Goal: Information Seeking & Learning: Check status

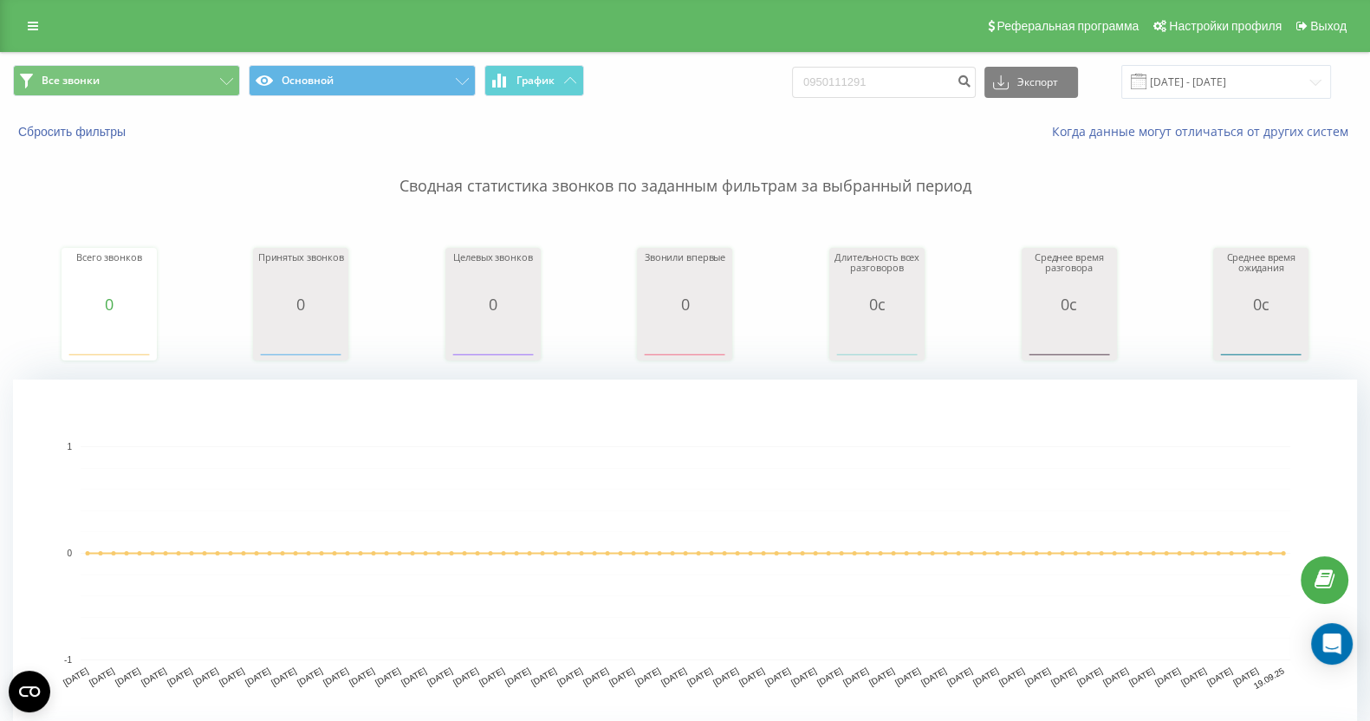
drag, startPoint x: 28, startPoint y: 29, endPoint x: 55, endPoint y: 40, distance: 29.6
click at [28, 29] on icon at bounding box center [33, 26] width 10 height 12
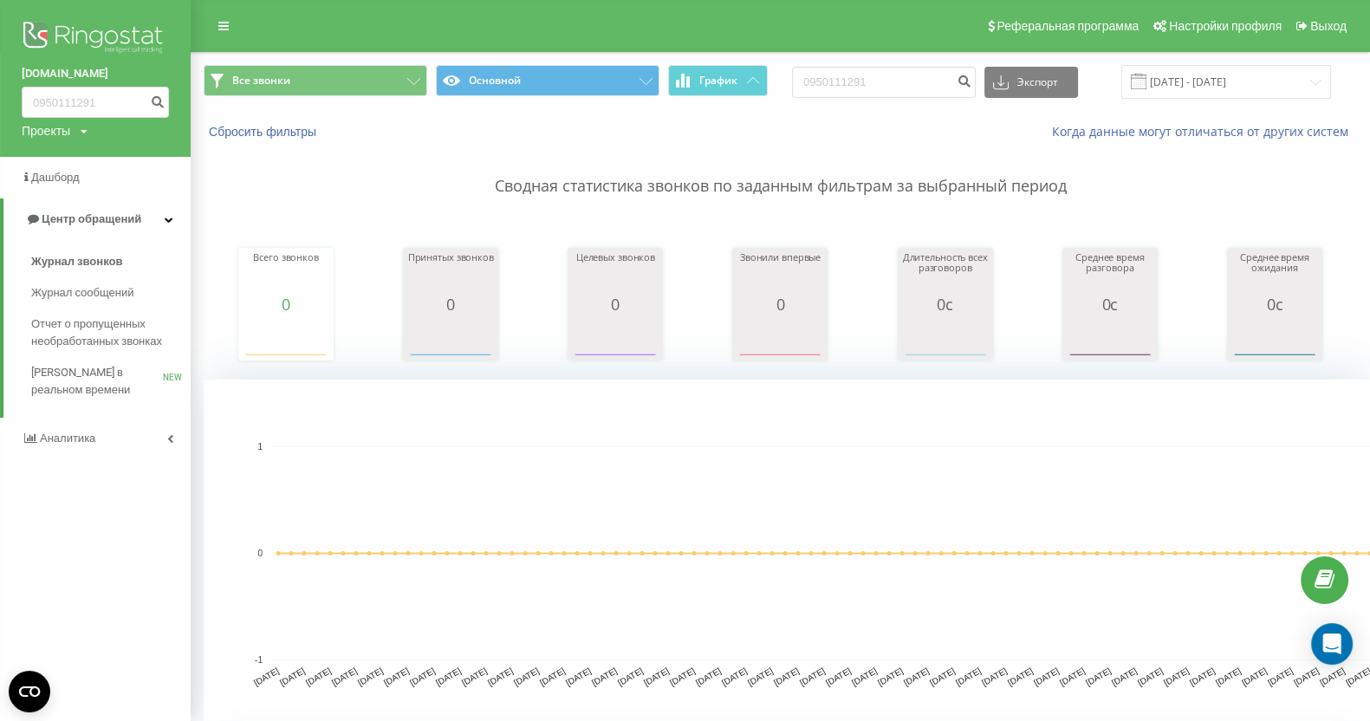
click at [89, 42] on img at bounding box center [95, 38] width 147 height 43
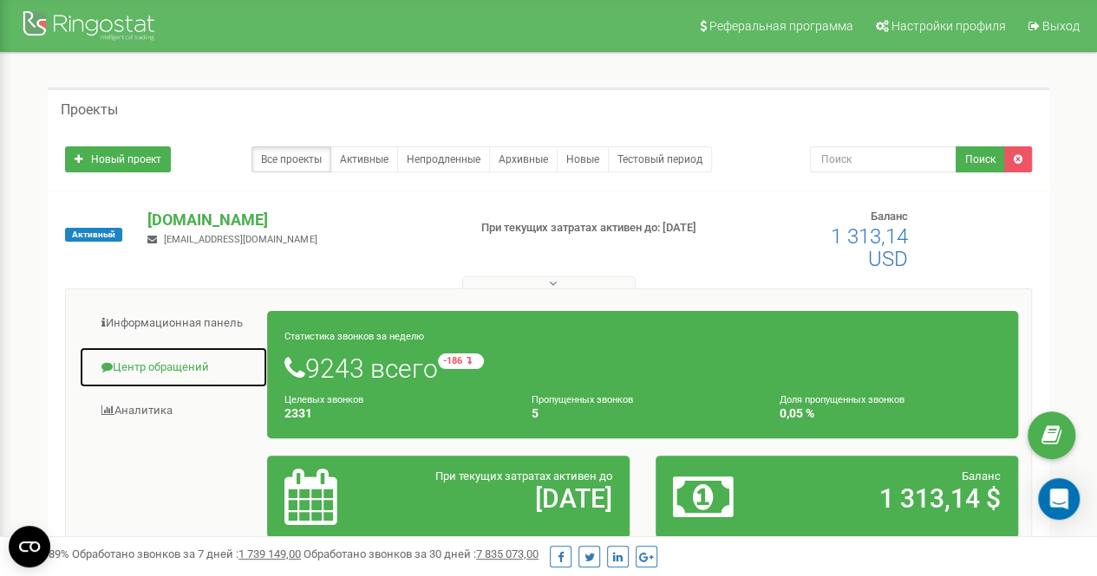
click at [172, 370] on link "Центр обращений" at bounding box center [173, 368] width 189 height 42
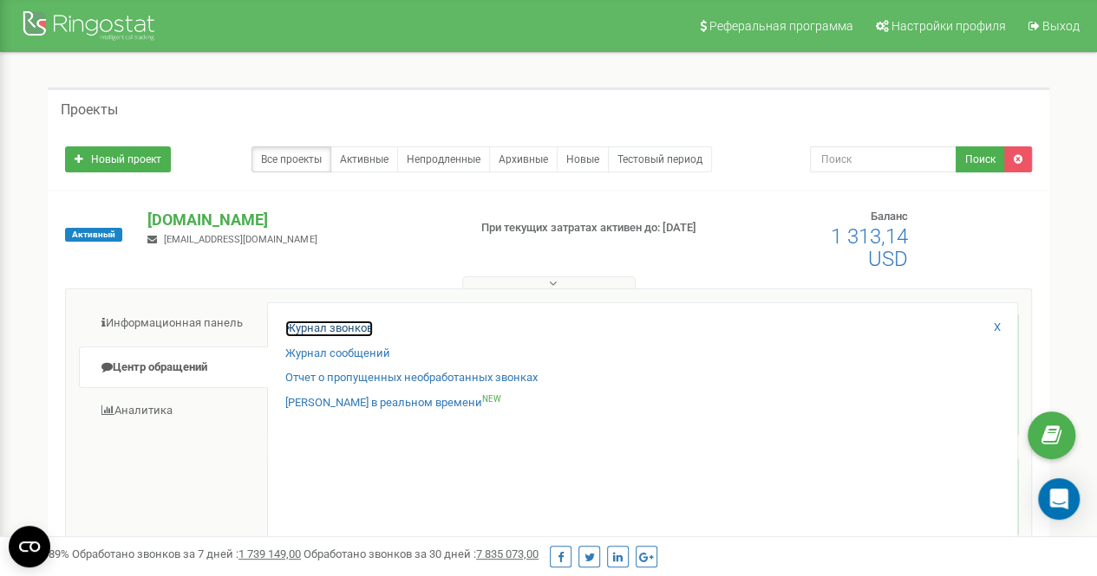
click at [311, 330] on link "Журнал звонков" at bounding box center [329, 329] width 88 height 16
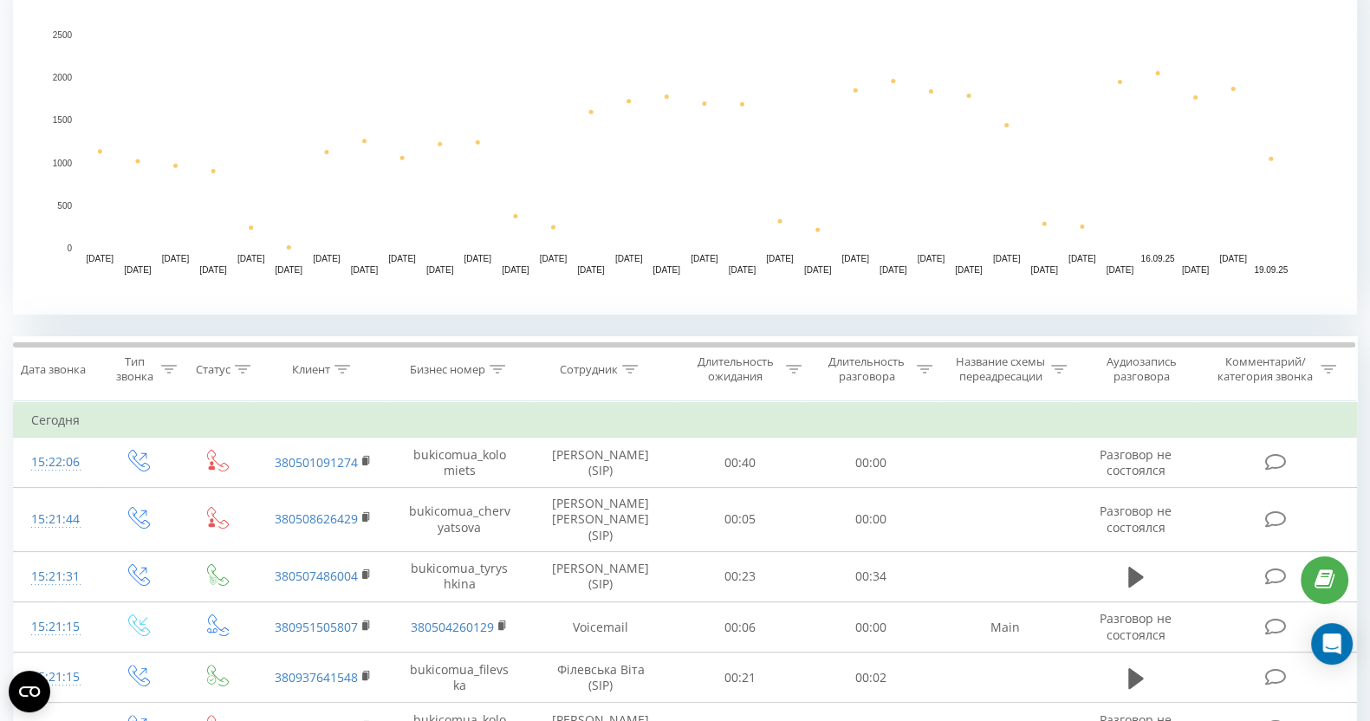
scroll to position [542, 0]
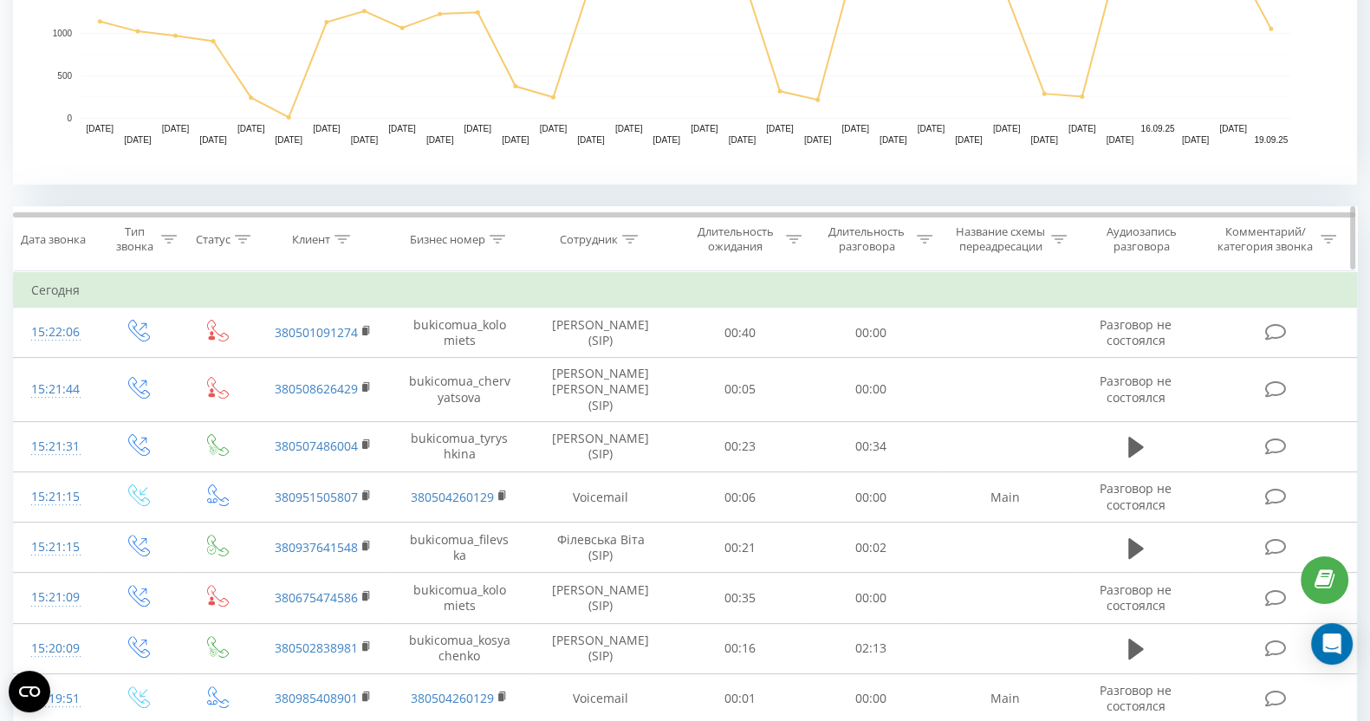
click at [622, 245] on div at bounding box center [630, 239] width 16 height 15
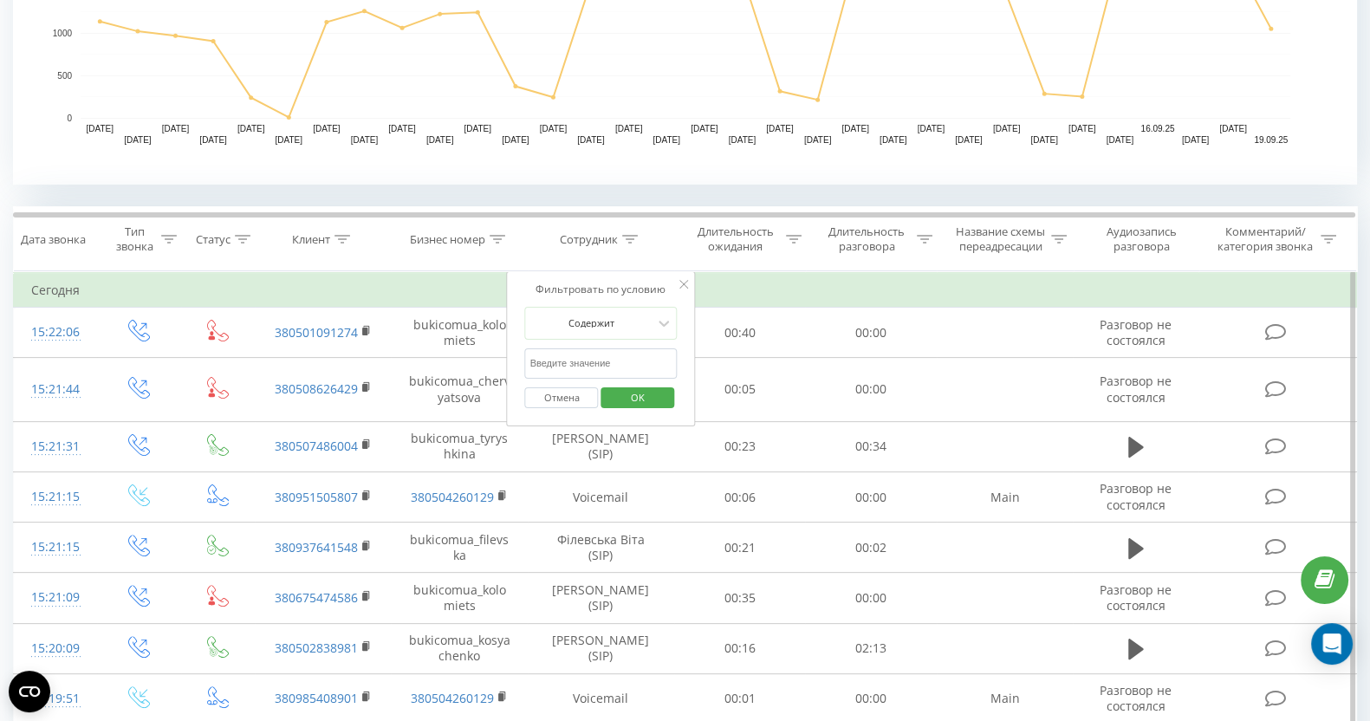
drag, startPoint x: 602, startPoint y: 361, endPoint x: 617, endPoint y: 377, distance: 21.5
click at [602, 361] on input "text" at bounding box center [601, 363] width 153 height 30
type input "кос"
click at [641, 396] on span "OK" at bounding box center [638, 397] width 49 height 27
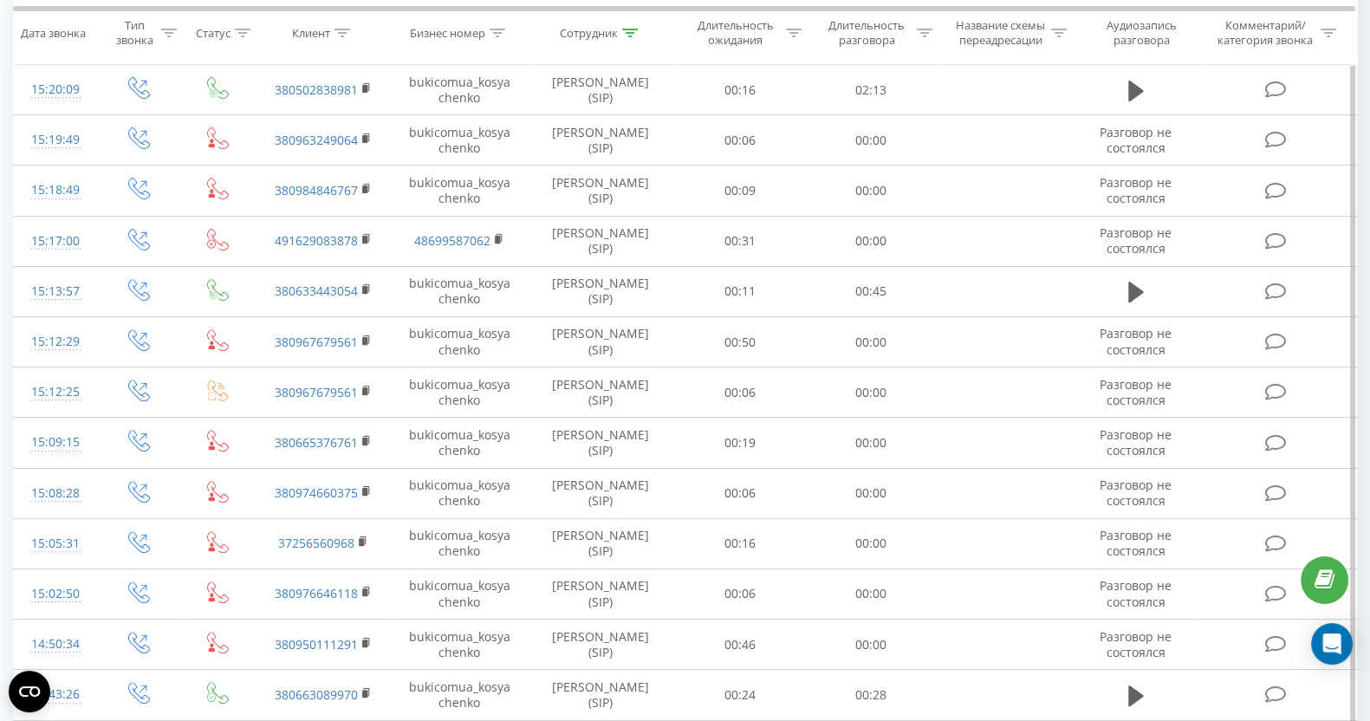
scroll to position [604, 0]
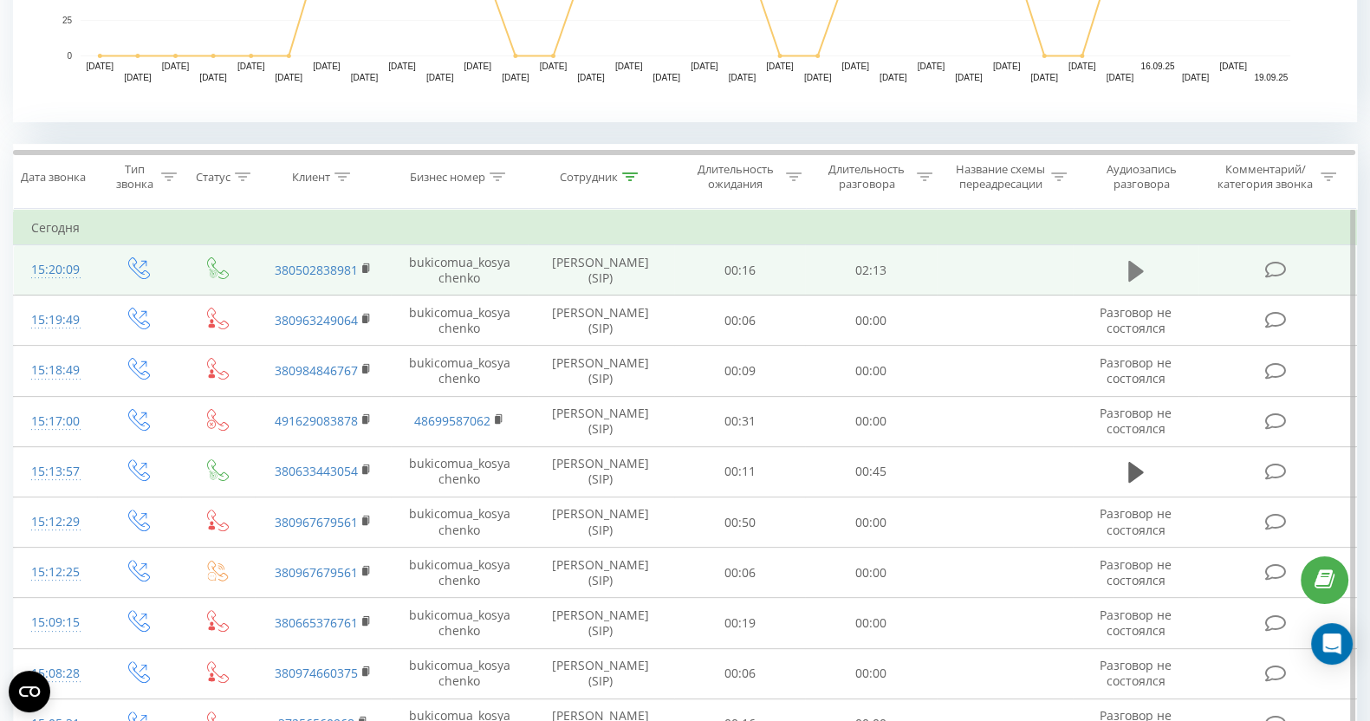
click at [1129, 276] on icon at bounding box center [1137, 270] width 16 height 21
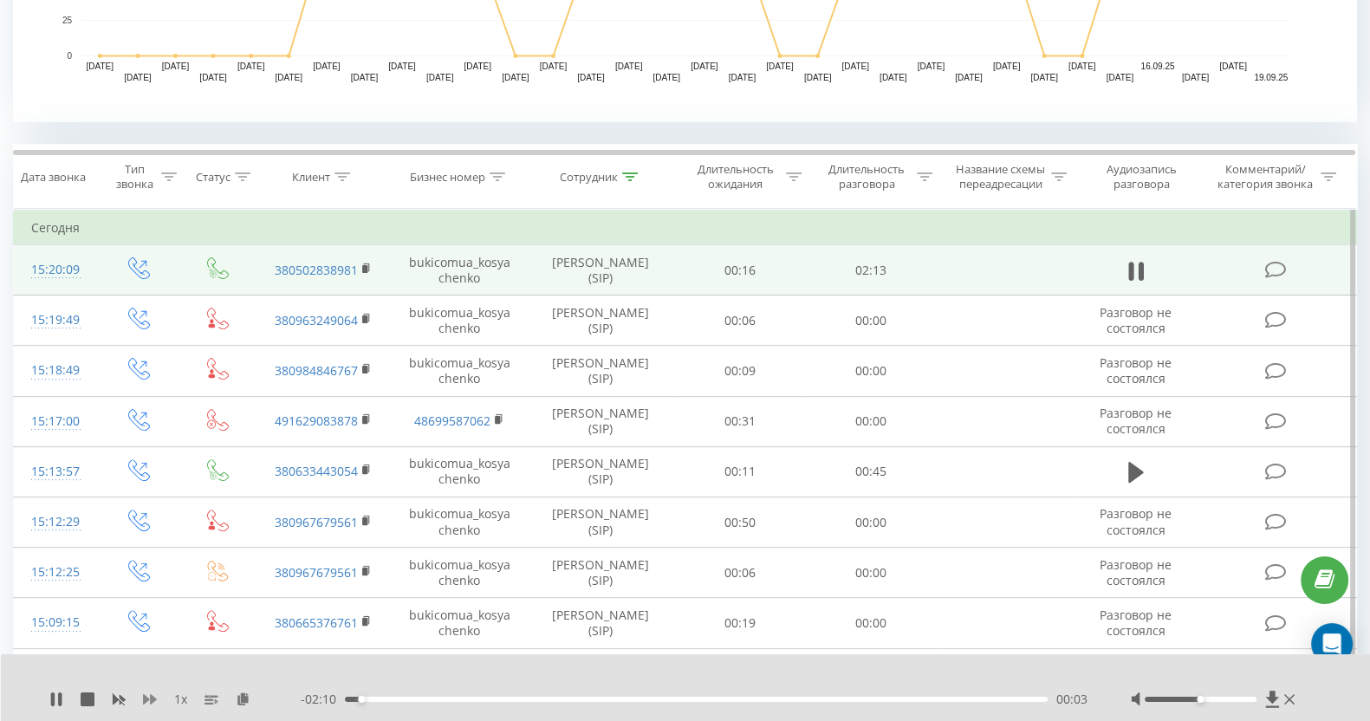
click at [152, 698] on icon at bounding box center [150, 699] width 14 height 10
click at [88, 704] on icon at bounding box center [88, 700] width 14 height 14
click at [55, 695] on icon at bounding box center [56, 700] width 10 height 14
click at [632, 698] on div "00:02" at bounding box center [696, 699] width 703 height 5
click at [574, 699] on div "00:43" at bounding box center [696, 699] width 703 height 5
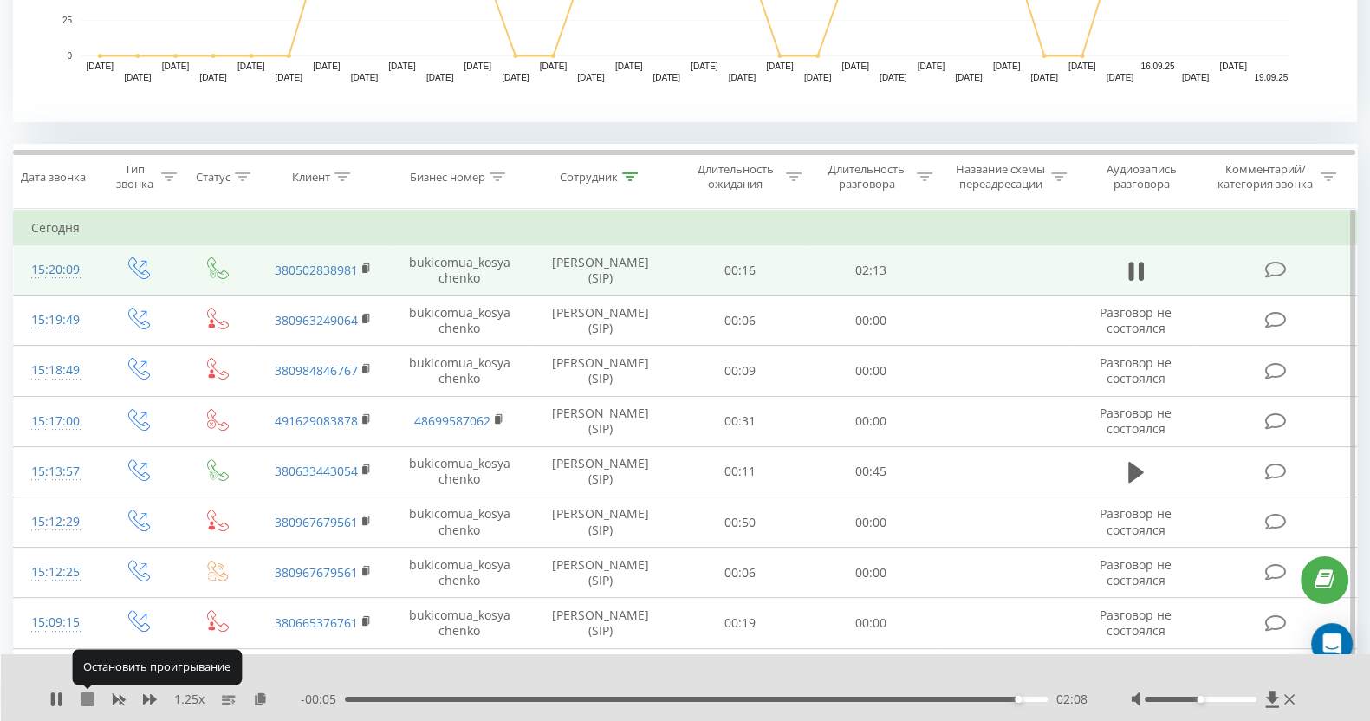
click at [91, 693] on icon at bounding box center [88, 700] width 14 height 14
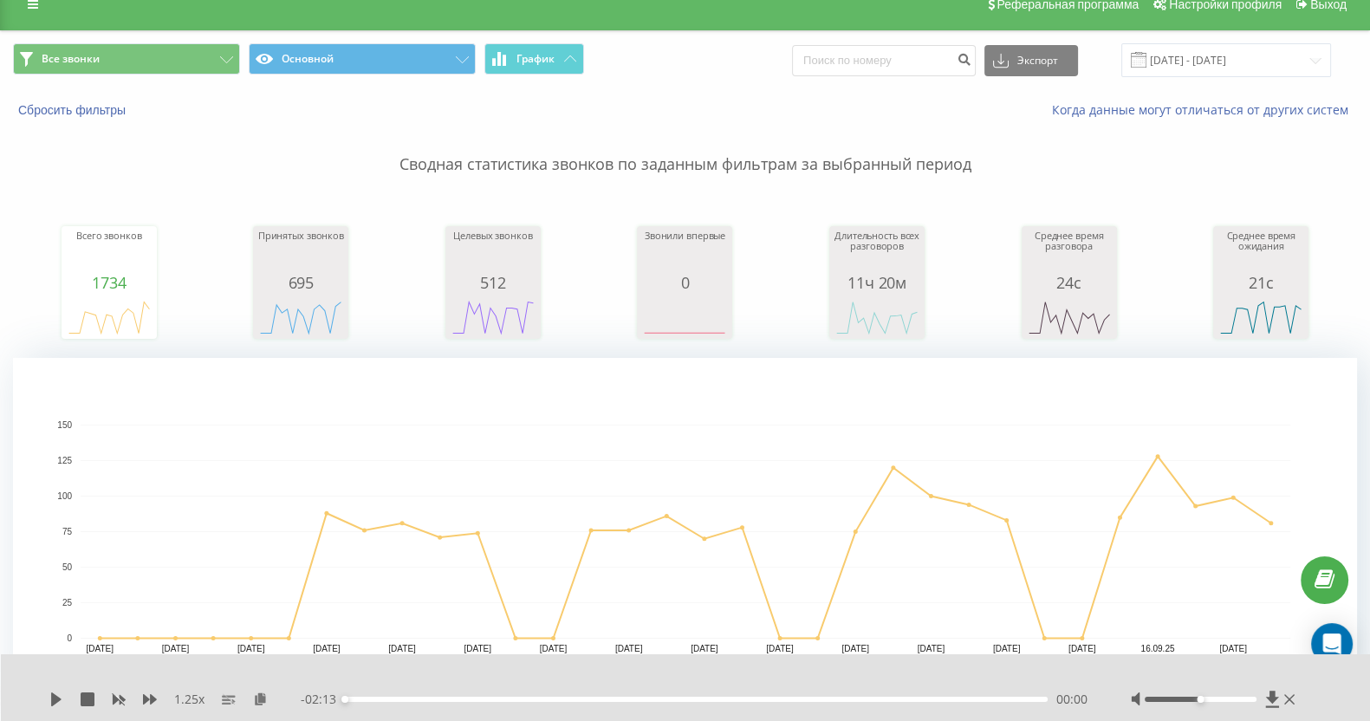
scroll to position [0, 0]
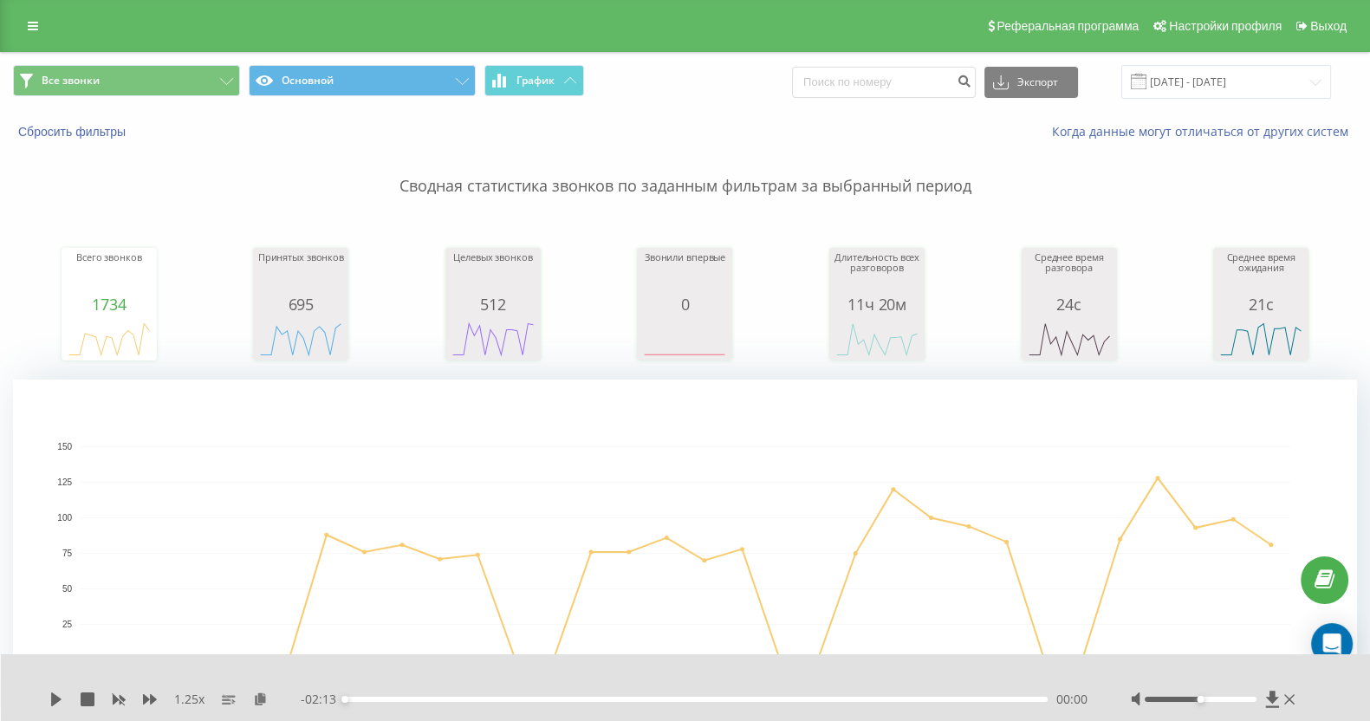
click at [1260, 58] on div "Все звонки Основной График Экспорт .csv .xls .xlsx 19.08.2025 - 19.09.2025" at bounding box center [685, 82] width 1369 height 58
click at [1253, 83] on input "19.08.2025 - 19.09.2025" at bounding box center [1227, 82] width 210 height 34
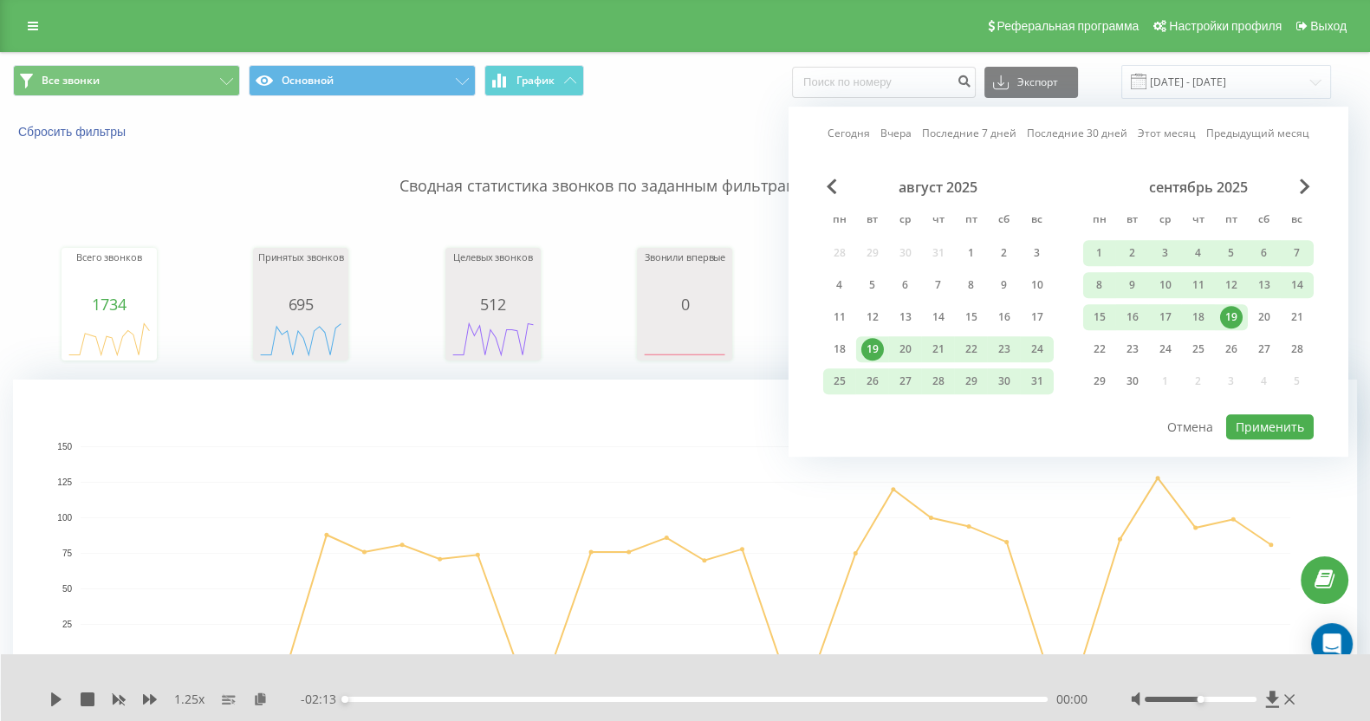
click at [849, 132] on link "Сегодня" at bounding box center [849, 134] width 42 height 16
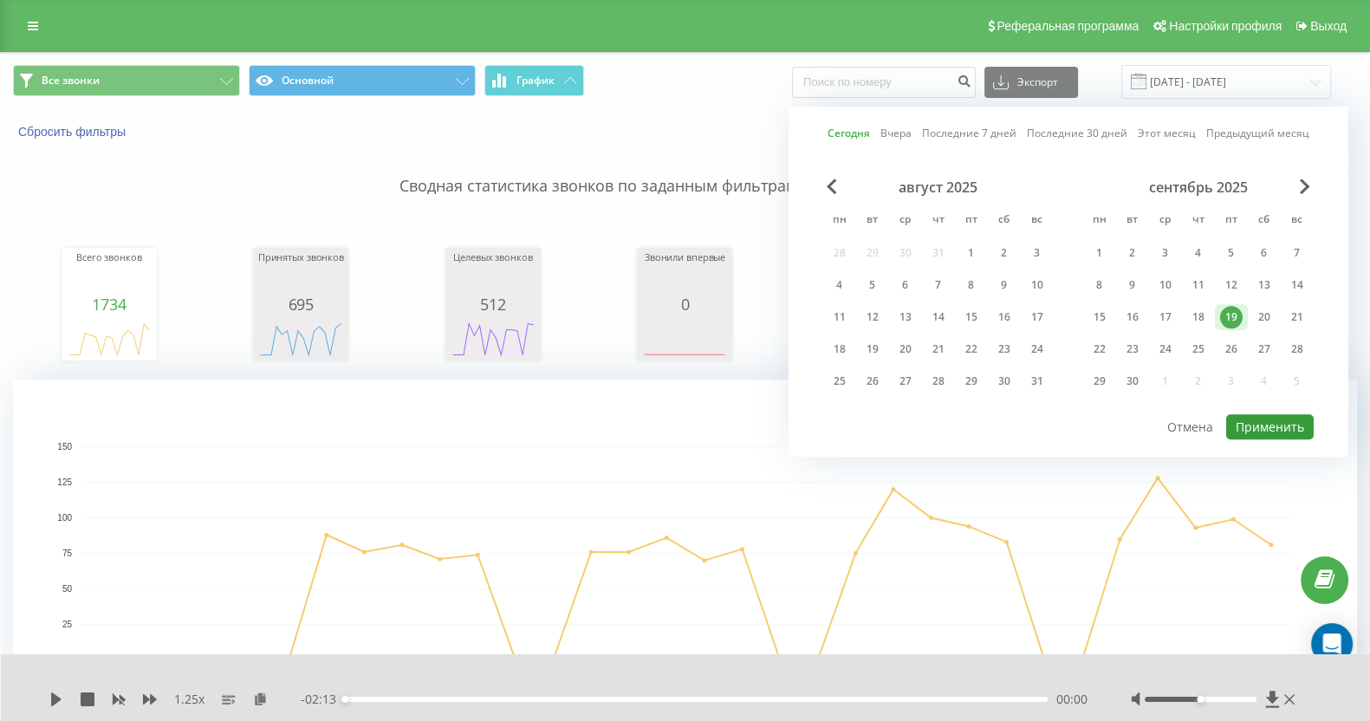
click at [1266, 423] on button "Применить" at bounding box center [1271, 426] width 88 height 25
type input "[DATE] - [DATE]"
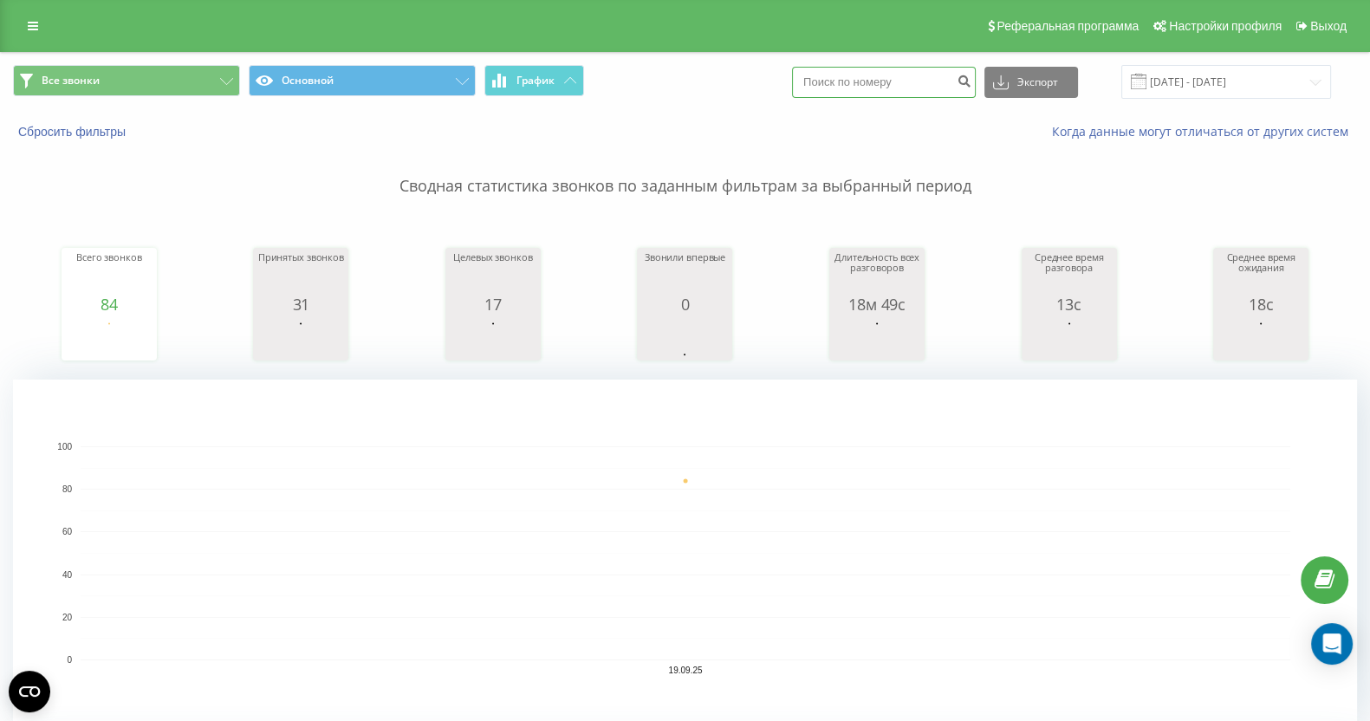
paste input "0934544465"
type input "0934544465"
click at [966, 89] on button "submit" at bounding box center [964, 82] width 23 height 31
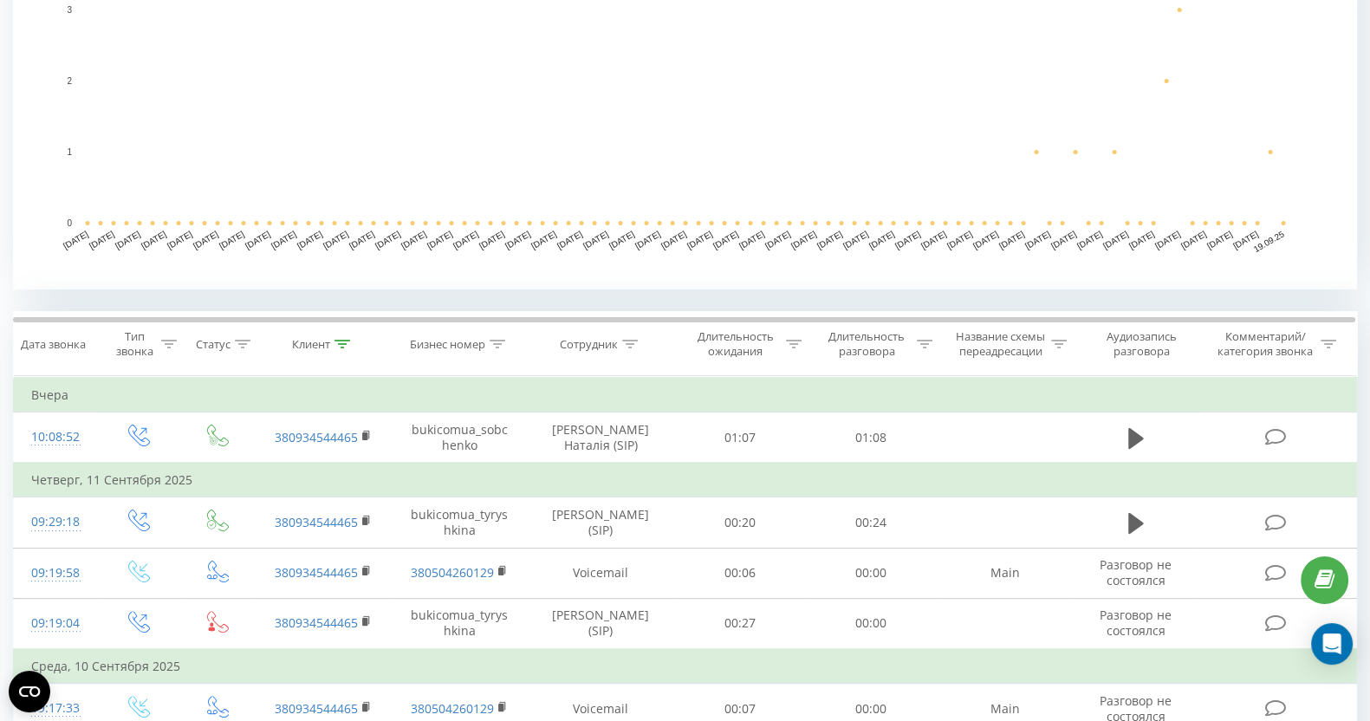
scroll to position [542, 0]
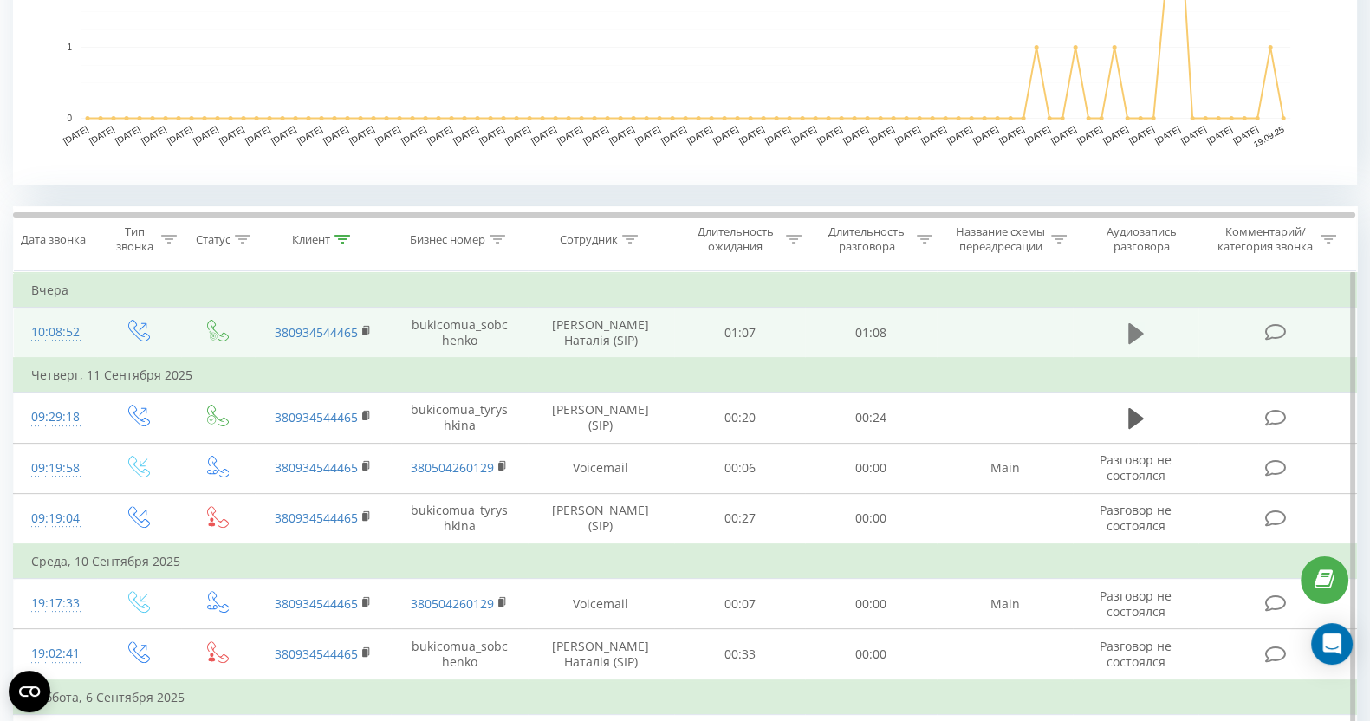
click at [1136, 336] on icon at bounding box center [1137, 332] width 16 height 21
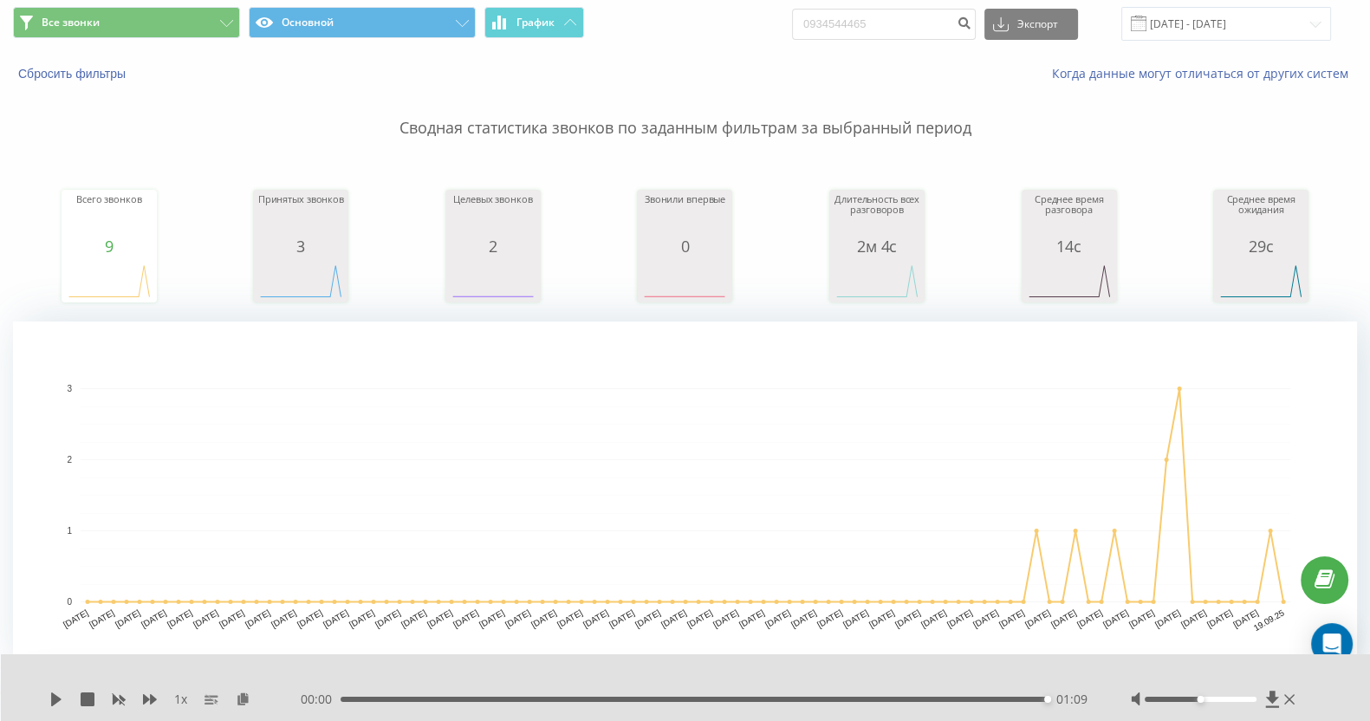
scroll to position [0, 0]
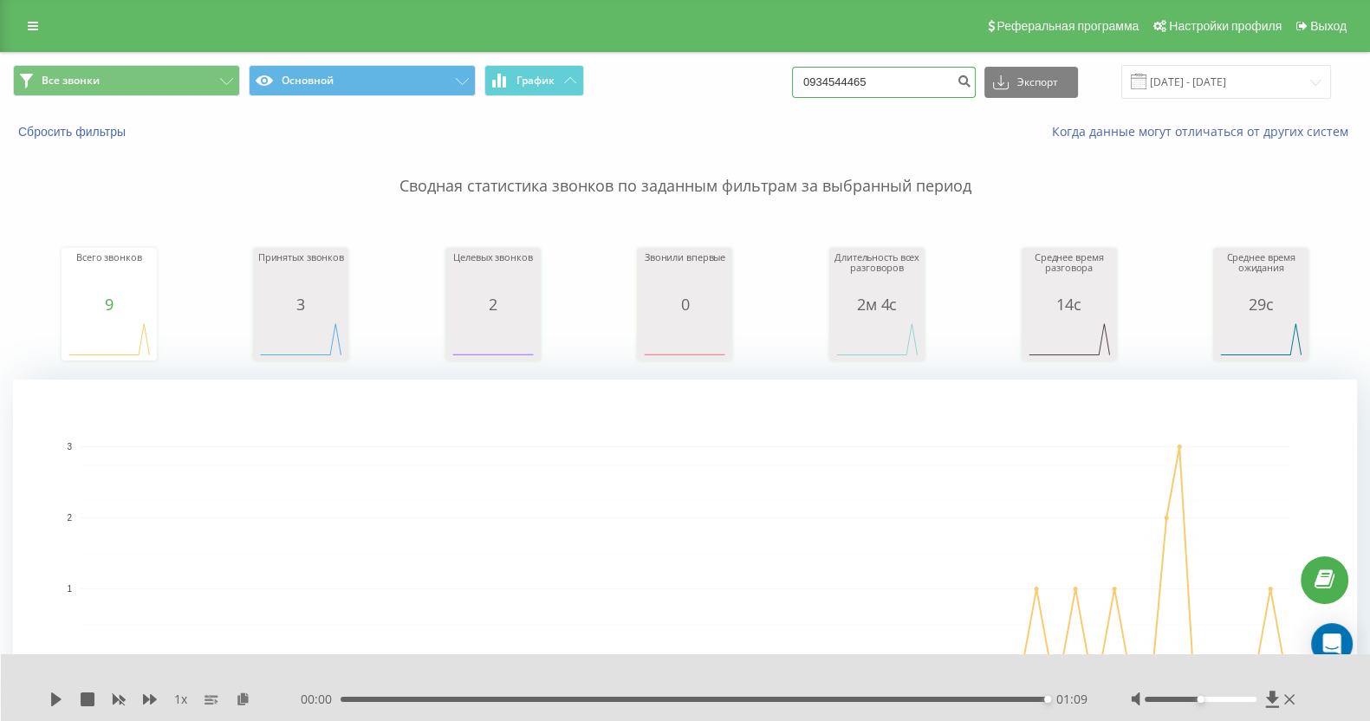
drag, startPoint x: 929, startPoint y: 67, endPoint x: 823, endPoint y: 66, distance: 106.6
click at [823, 67] on input "0934544465" at bounding box center [884, 82] width 184 height 31
type input "0"
paste input "491629083878"
type input "491629083878"
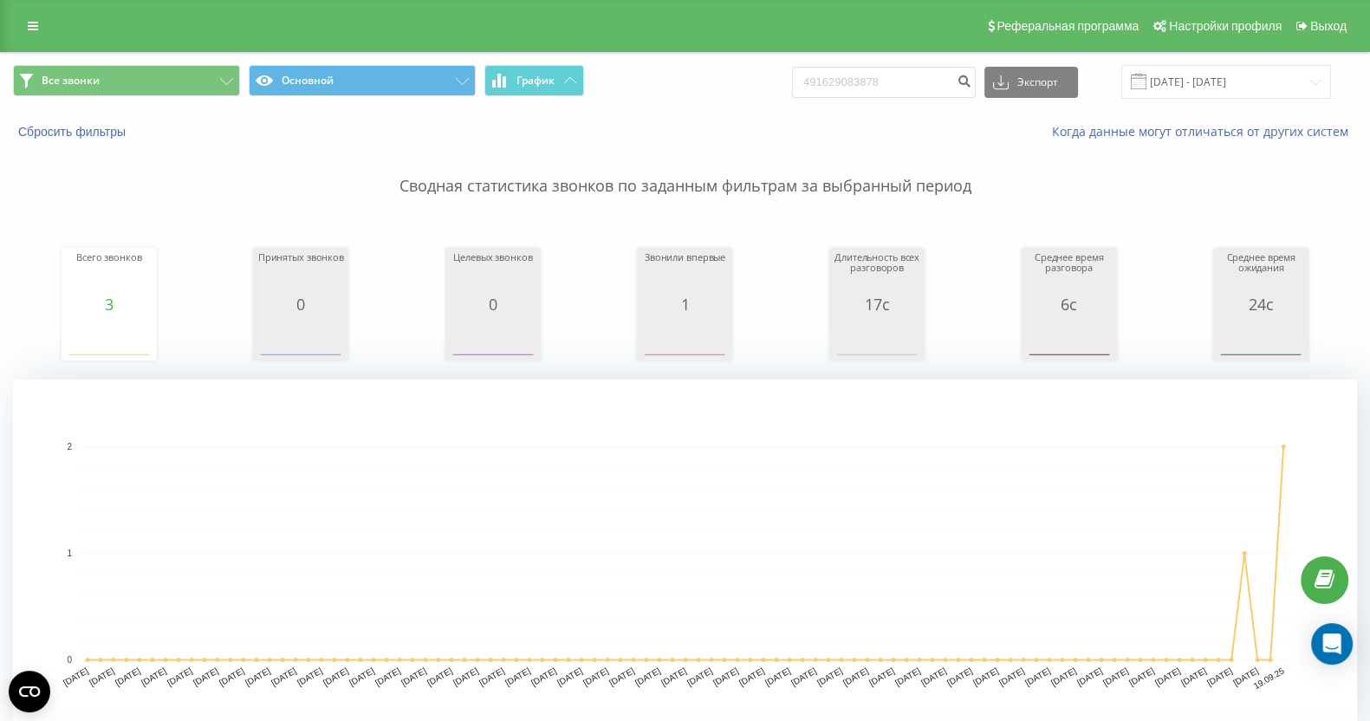
click at [18, 23] on link at bounding box center [32, 26] width 31 height 24
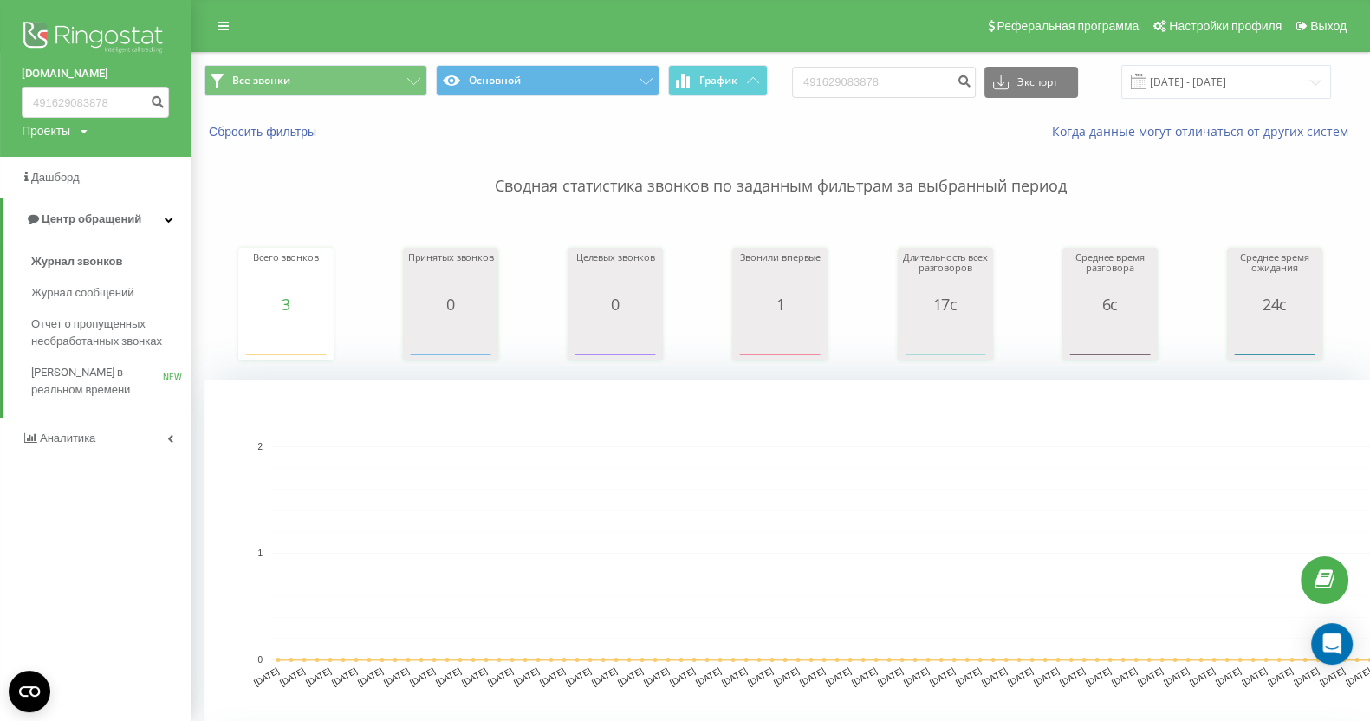
drag, startPoint x: 49, startPoint y: 22, endPoint x: 81, endPoint y: 19, distance: 31.3
click at [50, 22] on img at bounding box center [95, 38] width 147 height 43
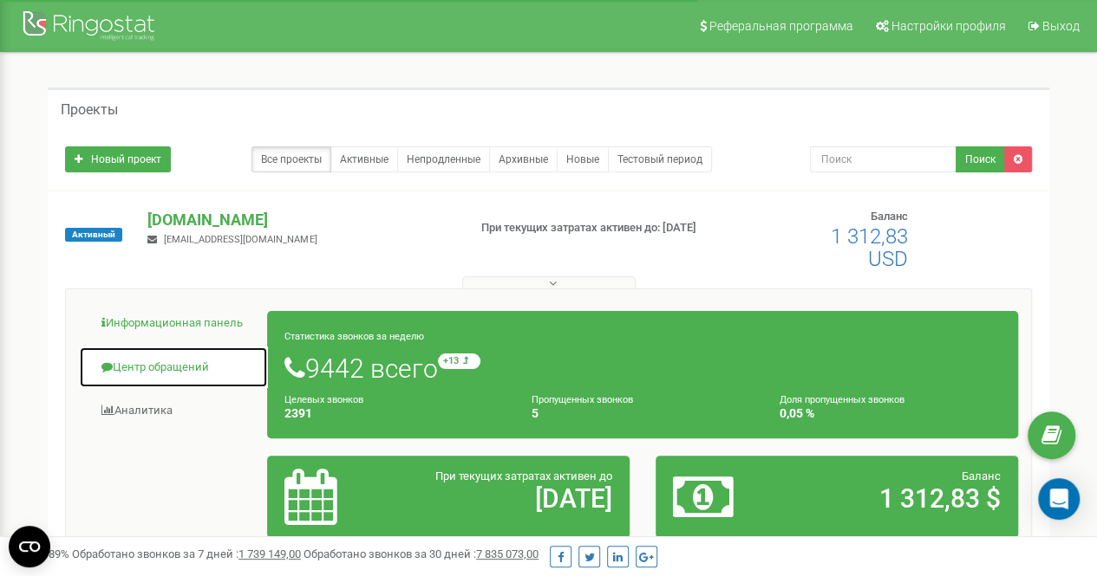
drag, startPoint x: 189, startPoint y: 356, endPoint x: 265, endPoint y: 322, distance: 83.8
click at [188, 357] on link "Центр обращений" at bounding box center [173, 368] width 189 height 42
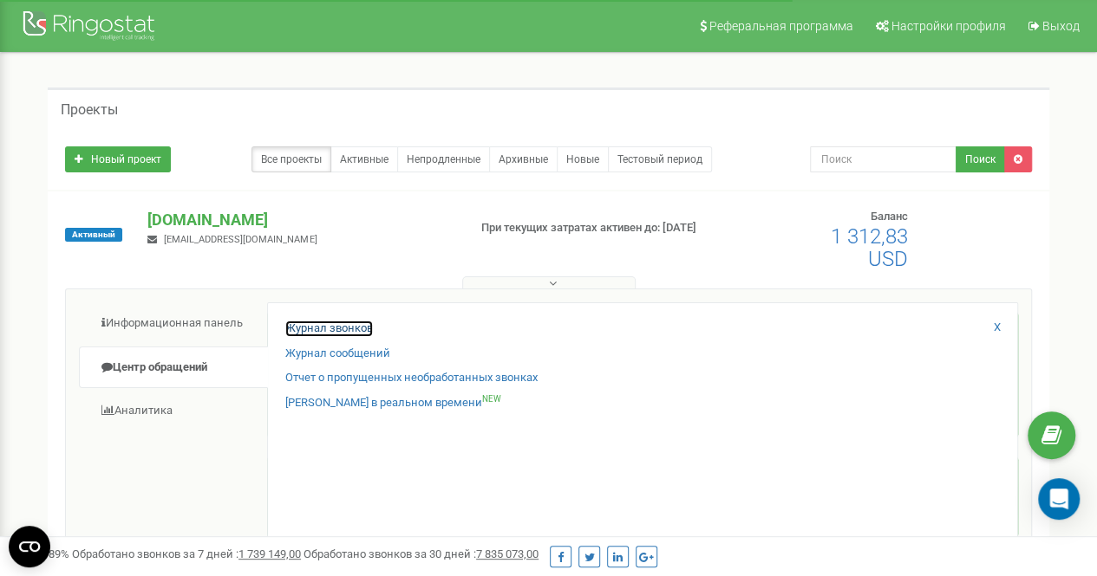
click at [303, 332] on link "Журнал звонков" at bounding box center [329, 329] width 88 height 16
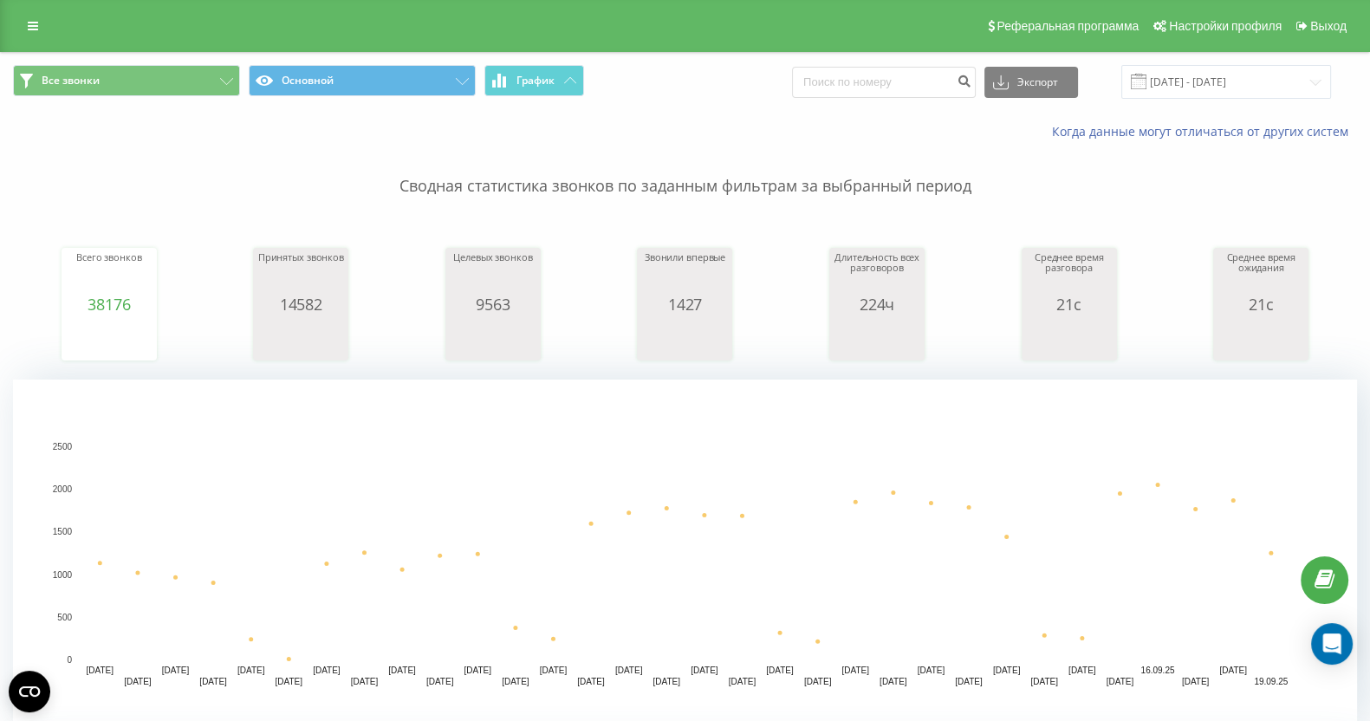
scroll to position [361, 0]
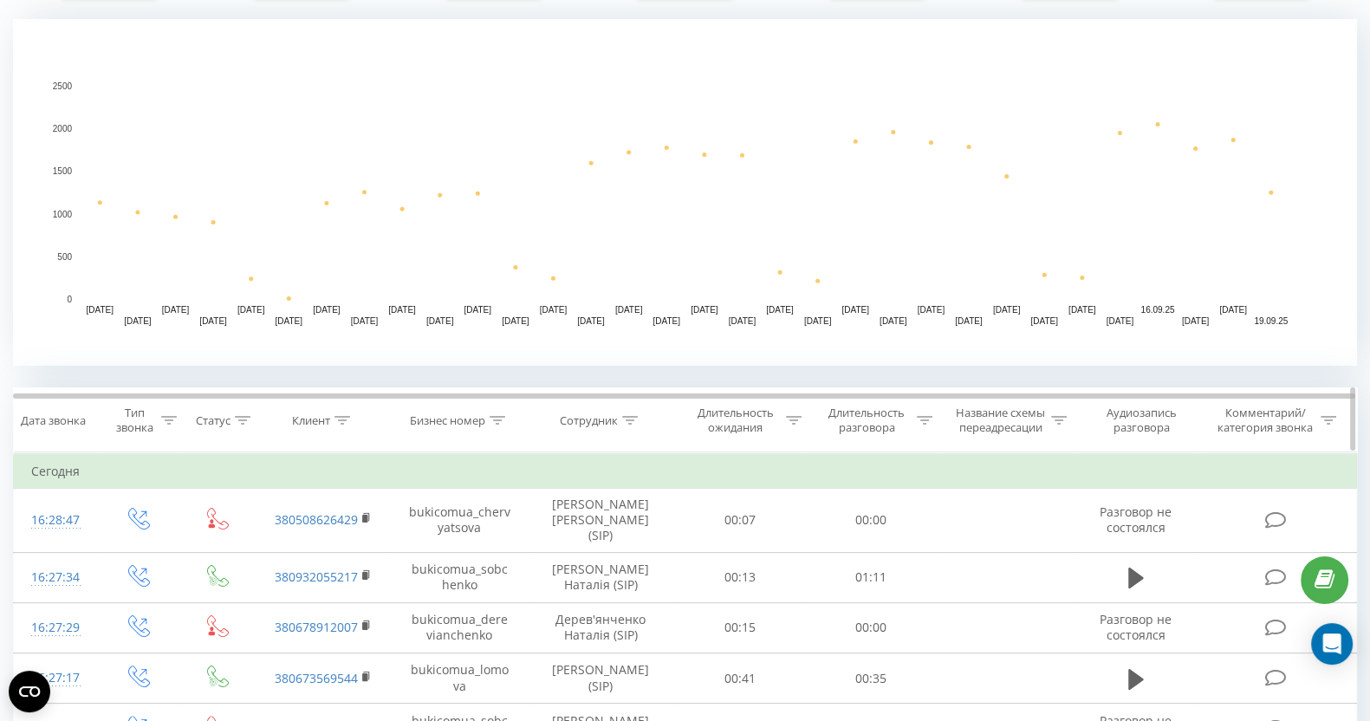
click at [630, 420] on icon at bounding box center [630, 420] width 16 height 9
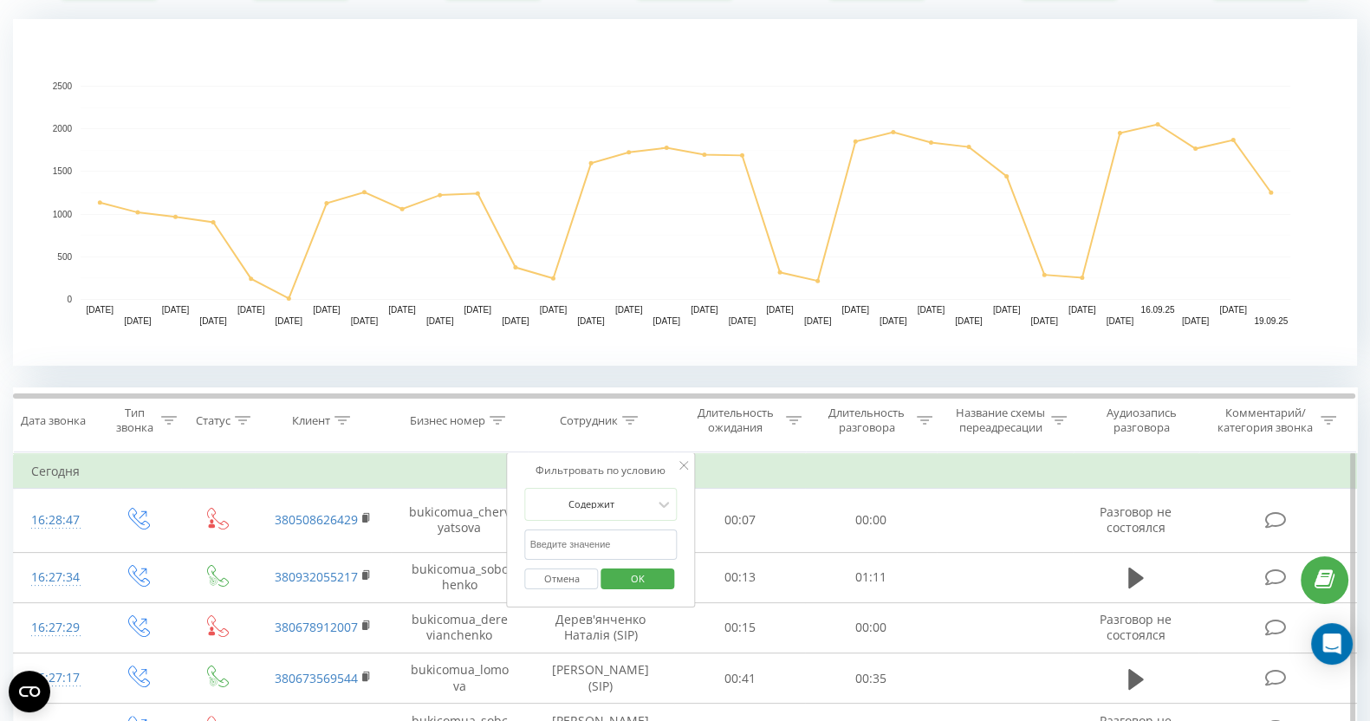
click at [608, 539] on input "text" at bounding box center [601, 545] width 153 height 30
type input "кос"
click at [652, 583] on span "OK" at bounding box center [638, 578] width 49 height 27
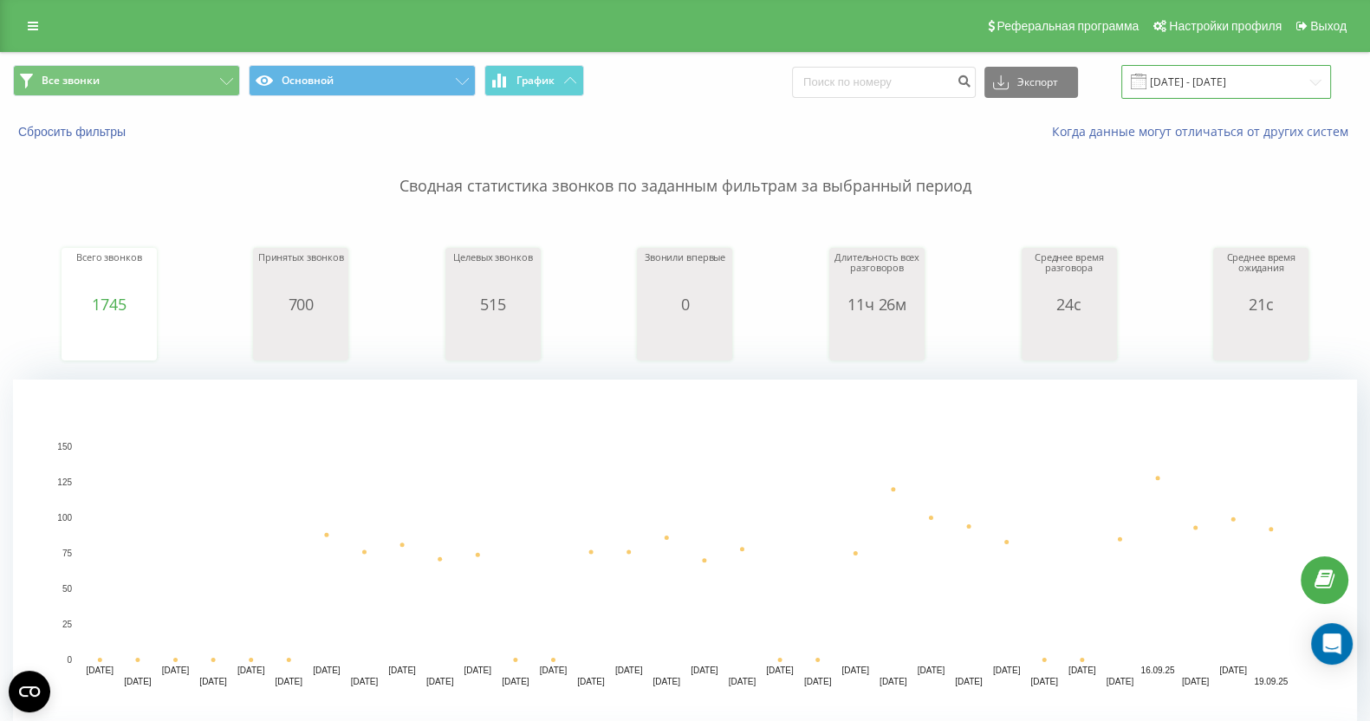
drag, startPoint x: 1181, startPoint y: 80, endPoint x: 1175, endPoint y: 92, distance: 13.6
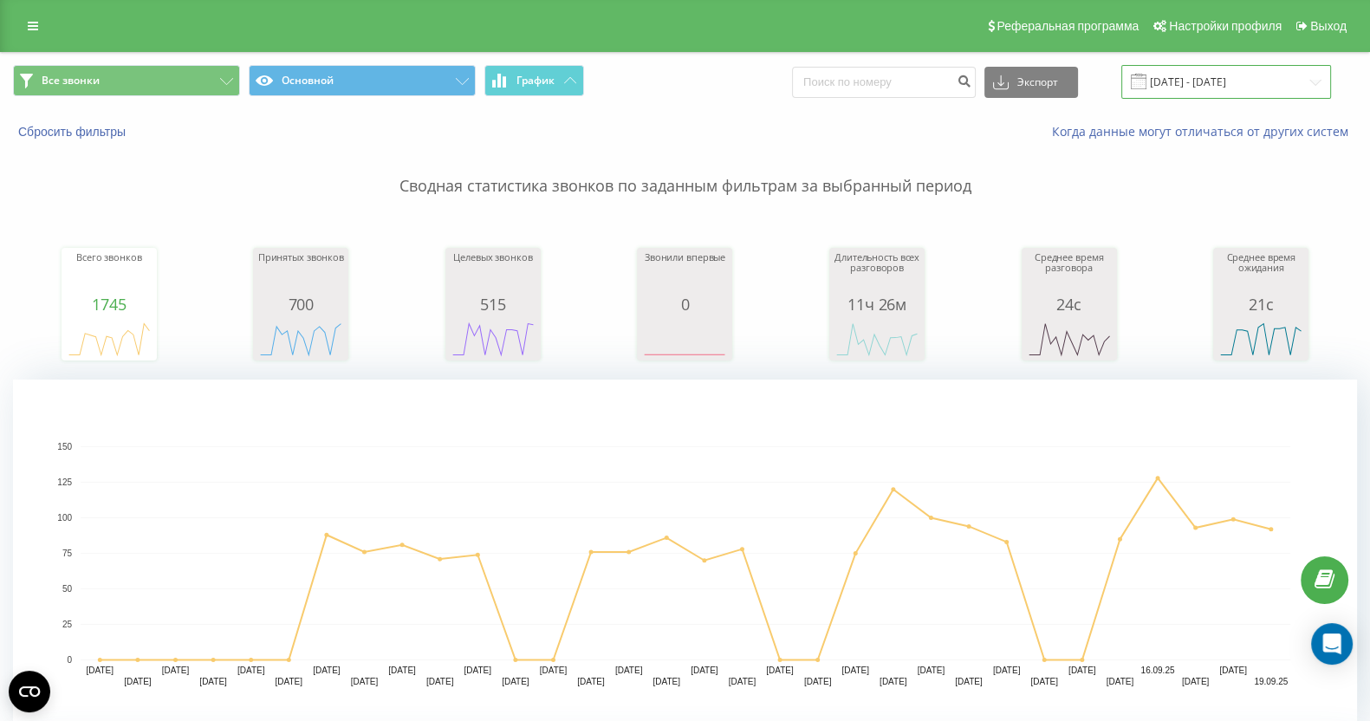
click at [1181, 80] on input "[DATE] - [DATE]" at bounding box center [1227, 82] width 210 height 34
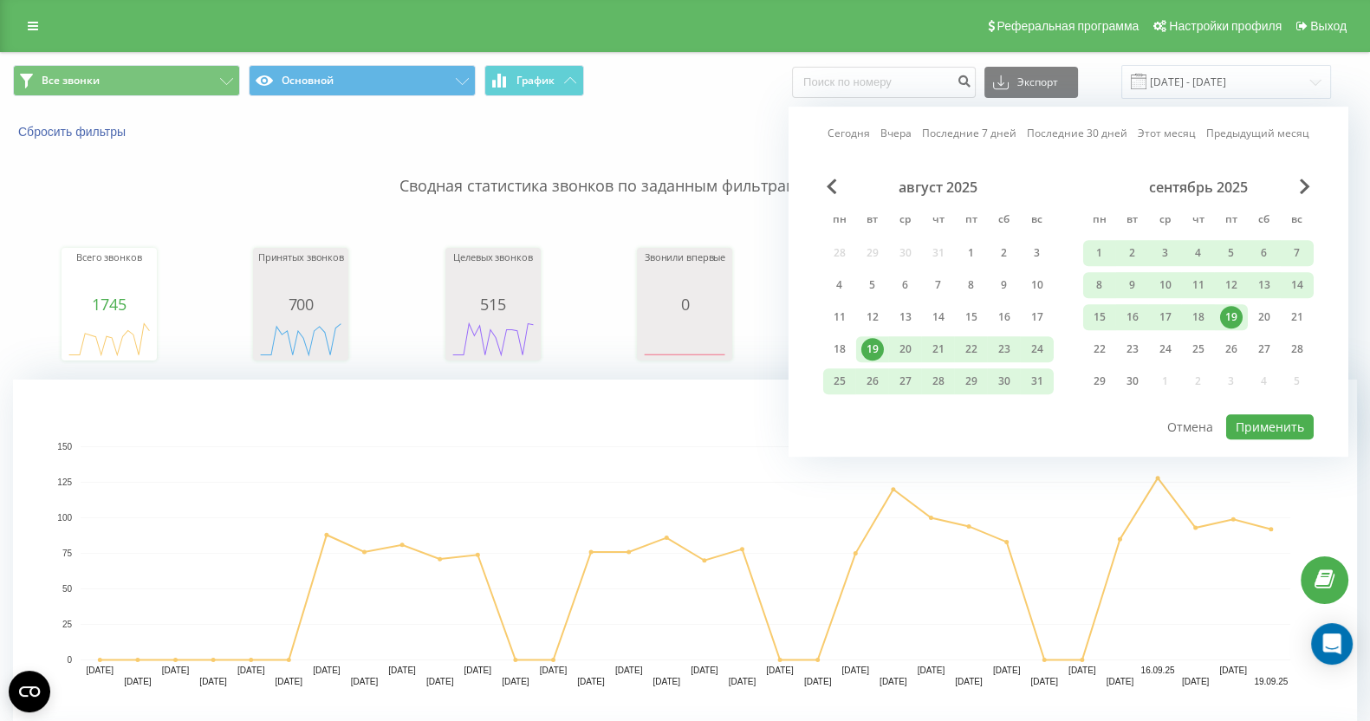
click at [849, 137] on link "Сегодня" at bounding box center [849, 134] width 42 height 16
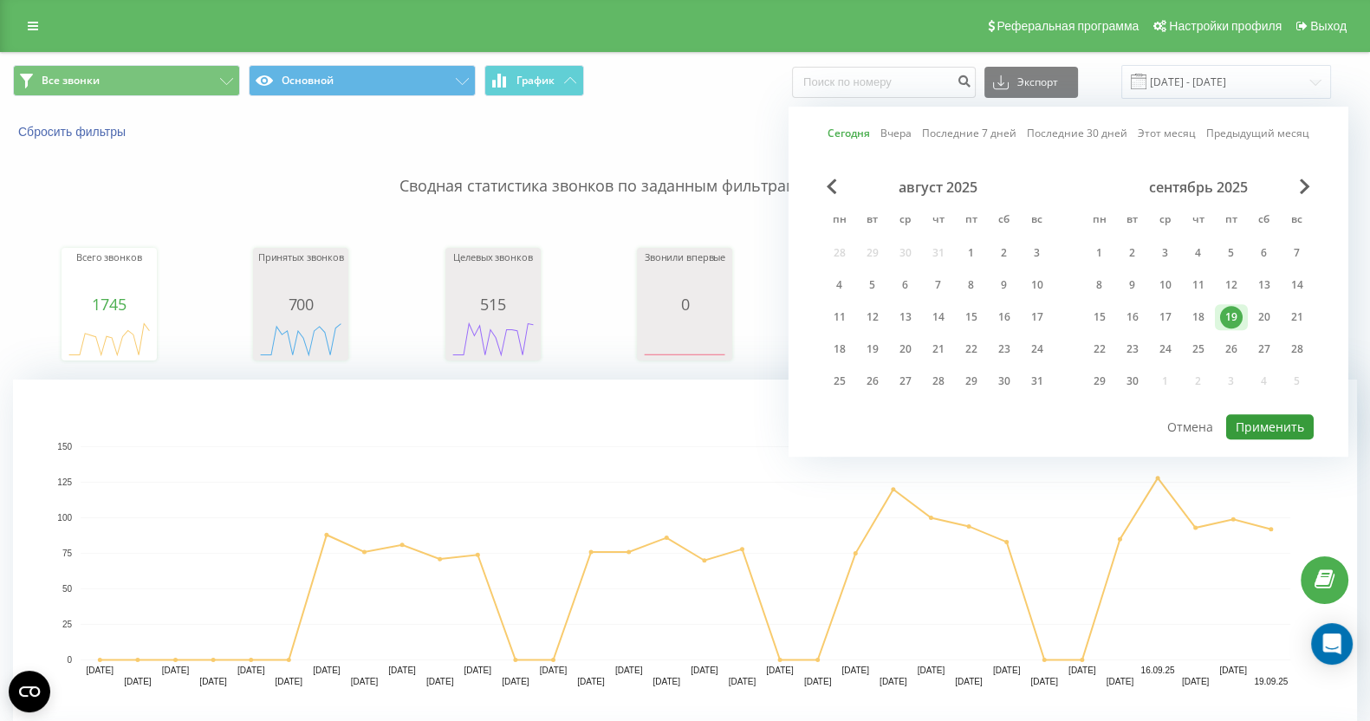
click at [1281, 422] on button "Применить" at bounding box center [1271, 426] width 88 height 25
type input "19.09.2025 - 19.09.2025"
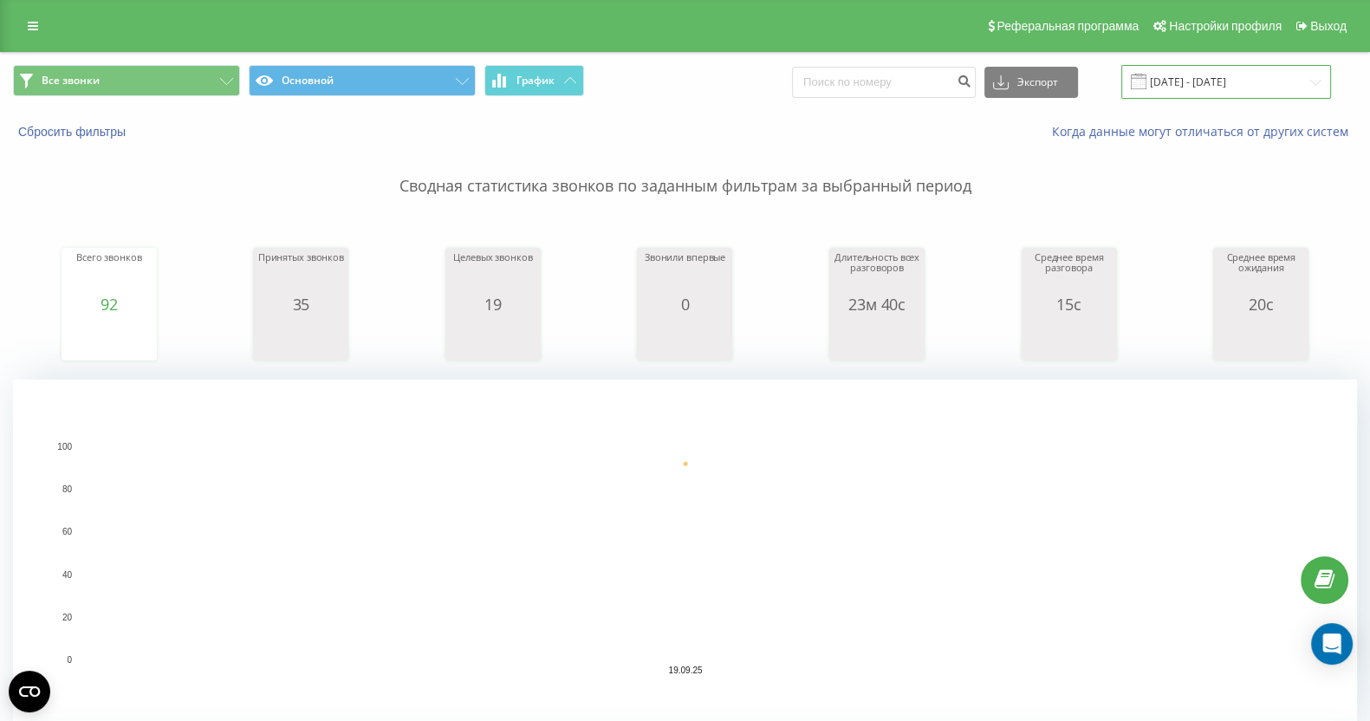
click at [1187, 90] on input "19.09.2025 - 19.09.2025" at bounding box center [1227, 82] width 210 height 34
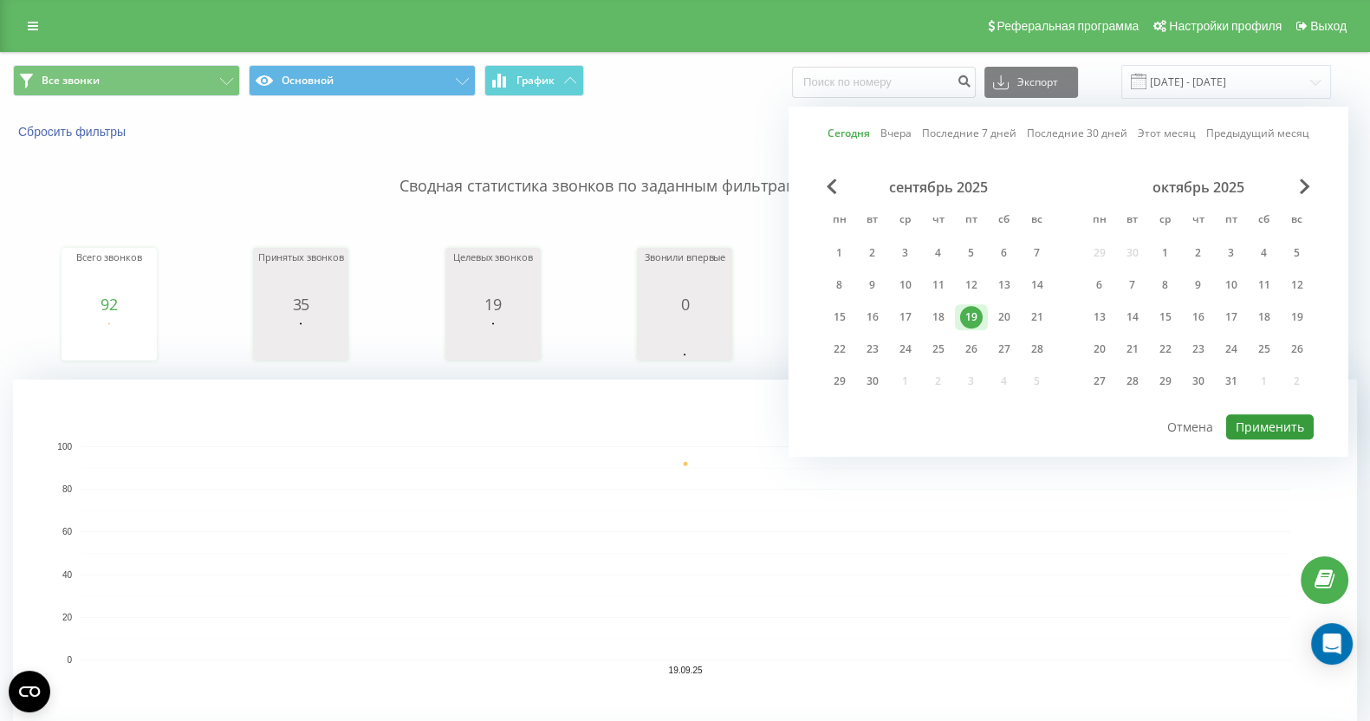
click at [1241, 431] on button "Применить" at bounding box center [1271, 426] width 88 height 25
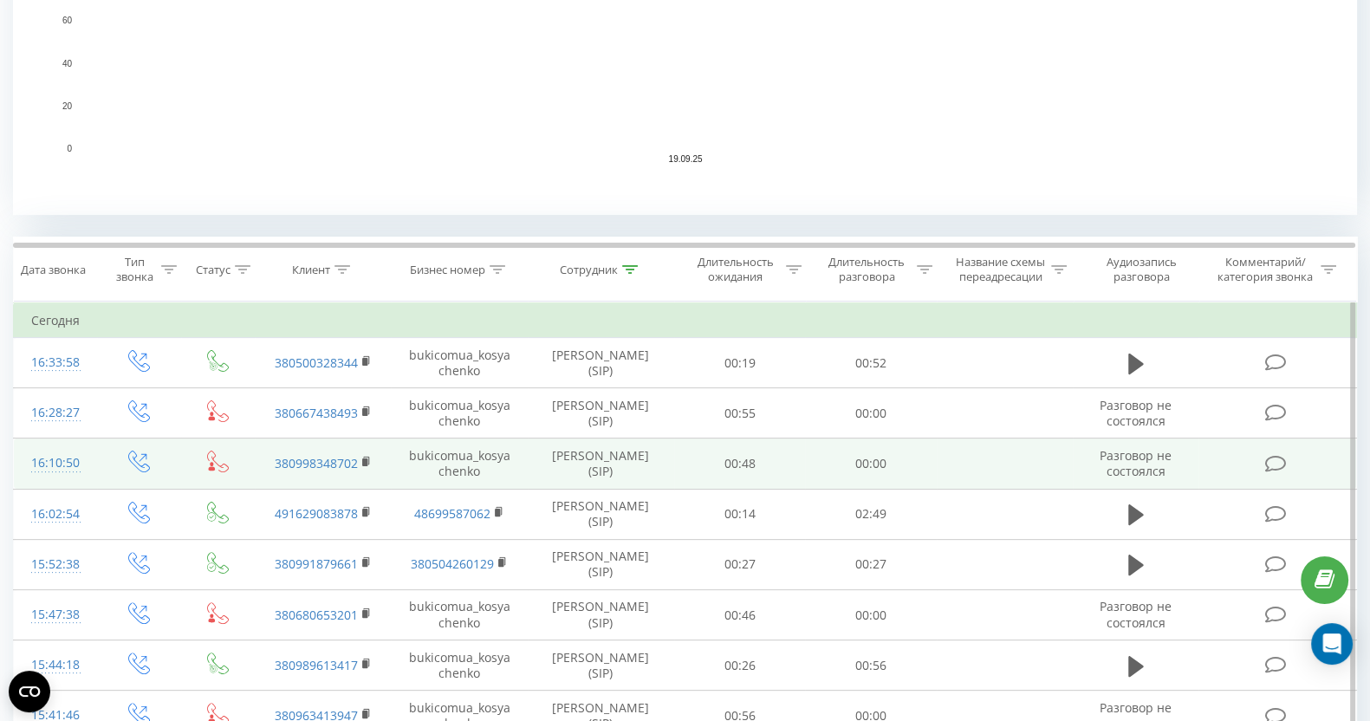
scroll to position [542, 0]
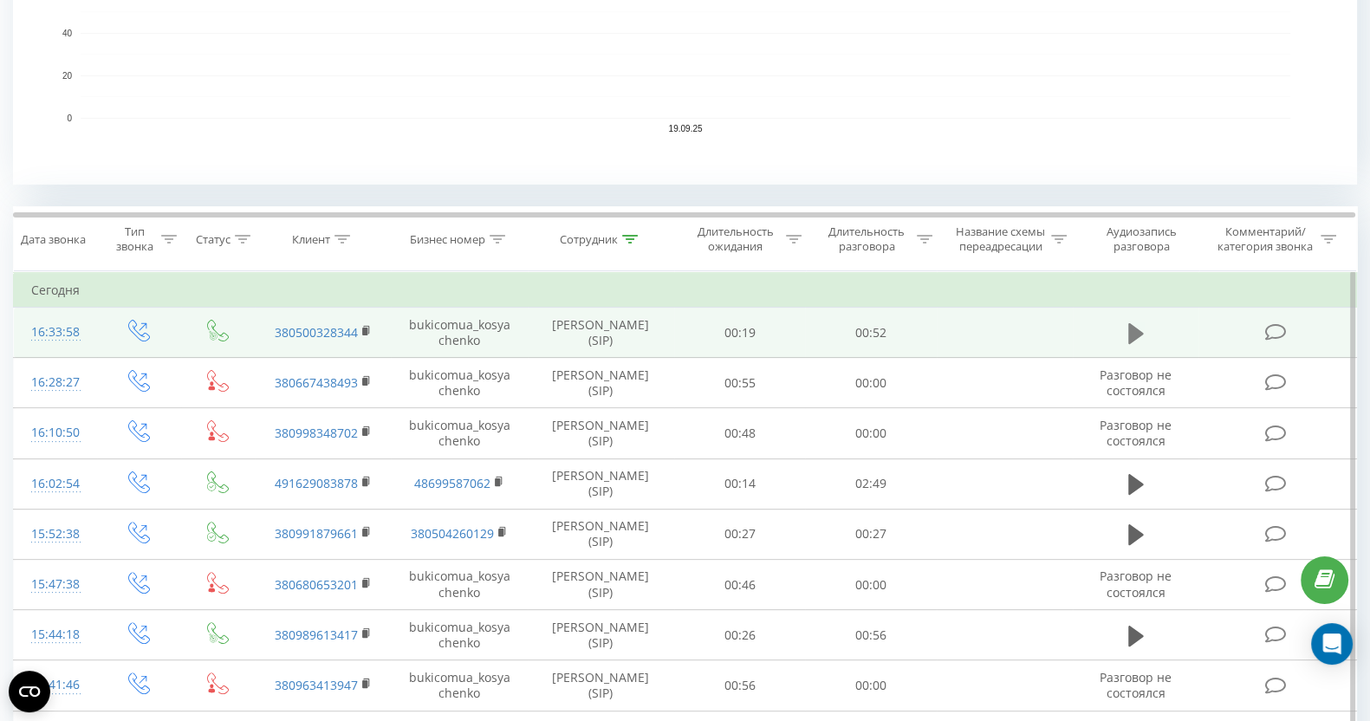
click at [1131, 344] on button at bounding box center [1136, 334] width 26 height 26
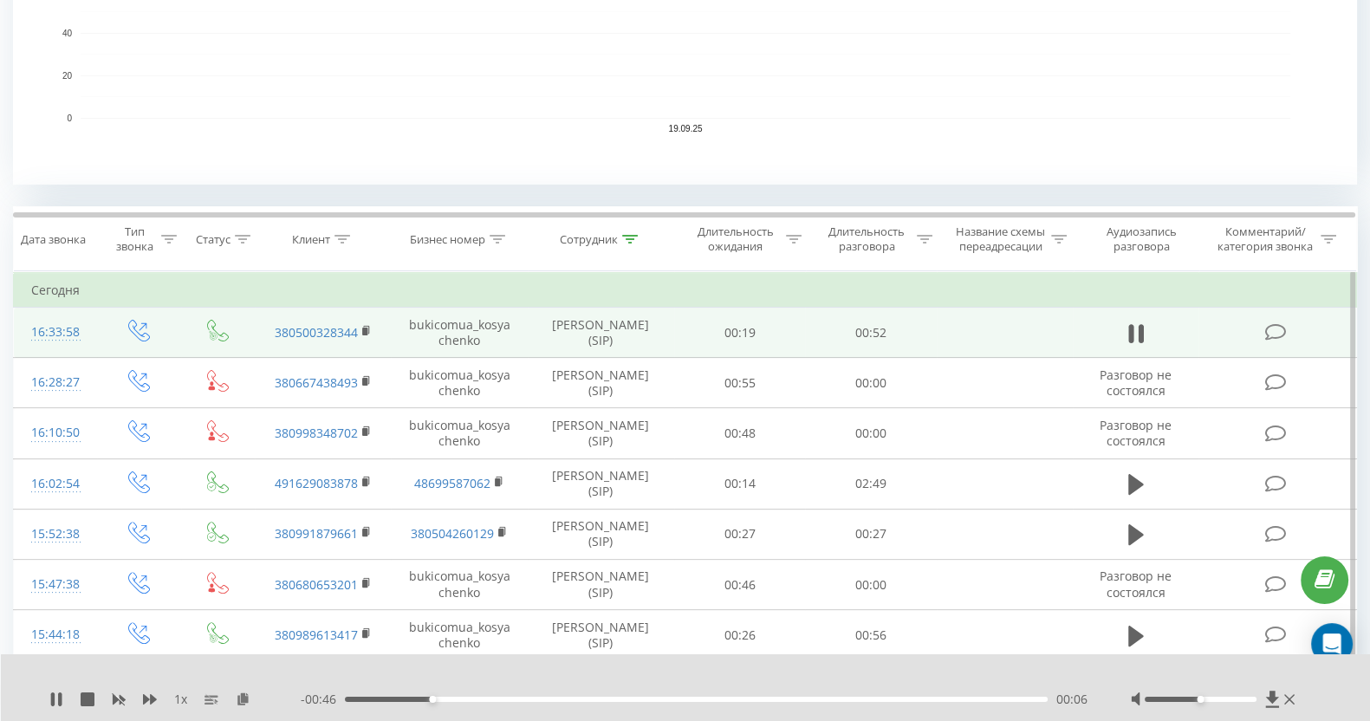
click at [549, 697] on div "00:06" at bounding box center [696, 699] width 703 height 5
click at [90, 694] on icon at bounding box center [88, 700] width 14 height 14
click at [61, 693] on icon at bounding box center [56, 700] width 14 height 14
click at [693, 700] on div "00:00" at bounding box center [696, 699] width 703 height 5
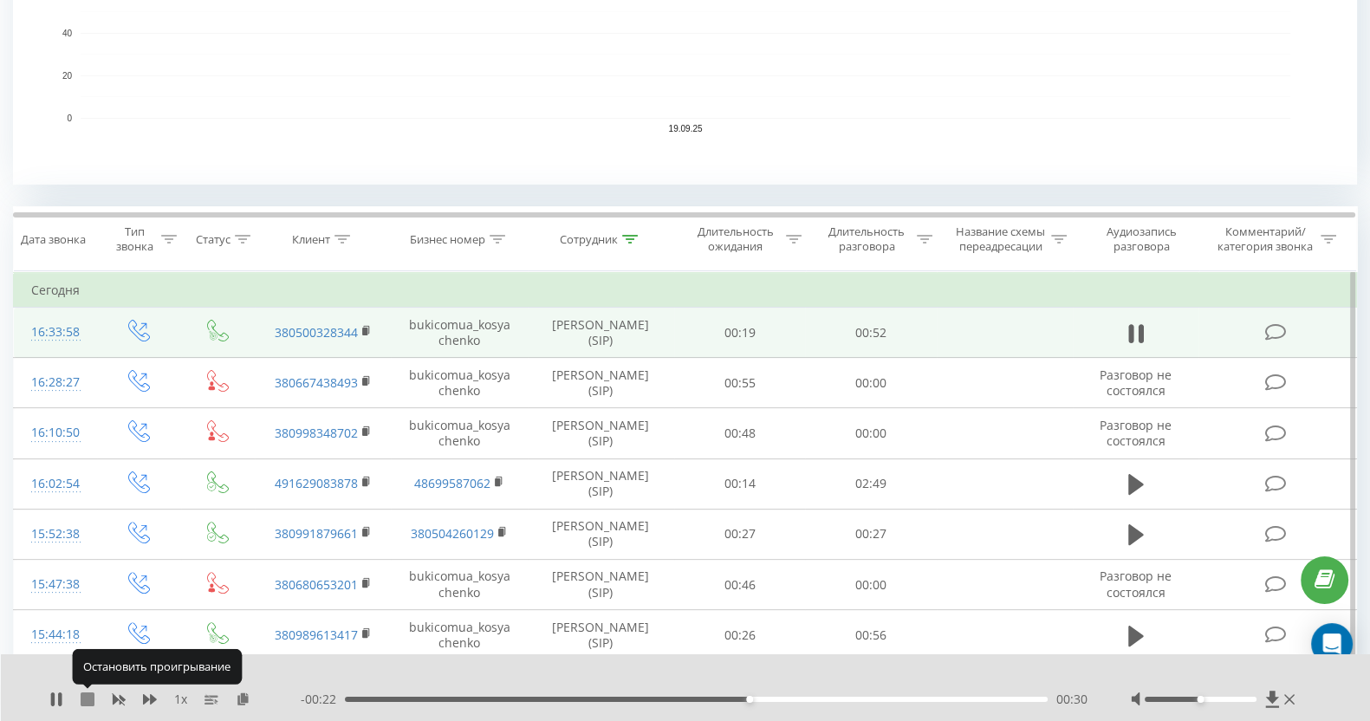
click at [85, 704] on icon at bounding box center [88, 700] width 14 height 14
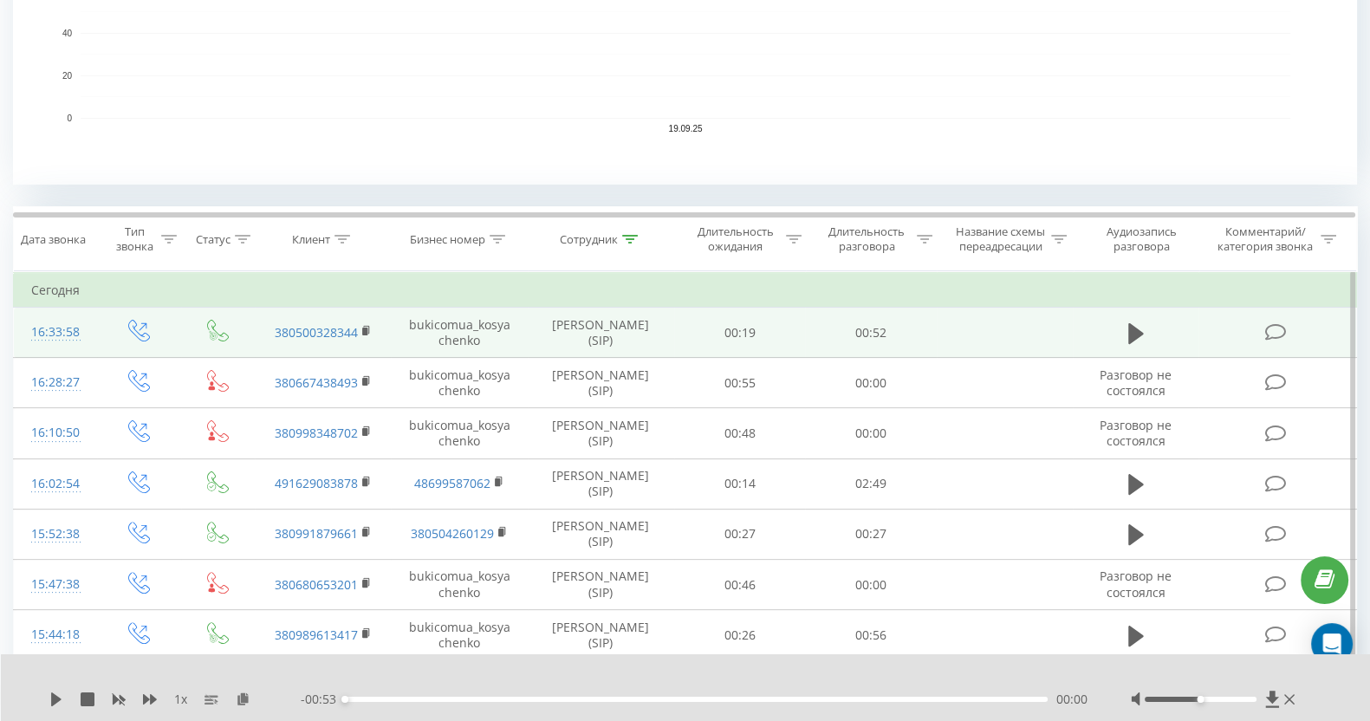
scroll to position [0, 0]
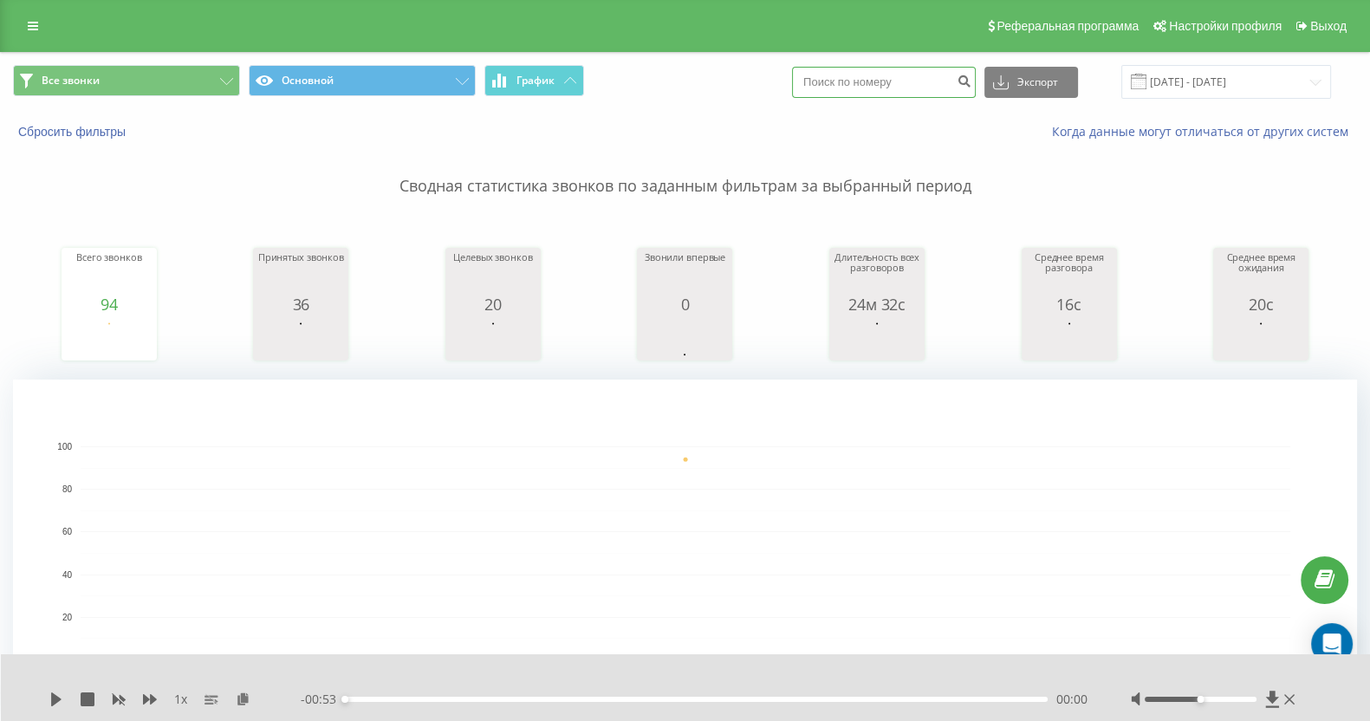
paste input "0957314416"
type input "0957314416"
click at [967, 81] on icon "submit" at bounding box center [964, 79] width 15 height 10
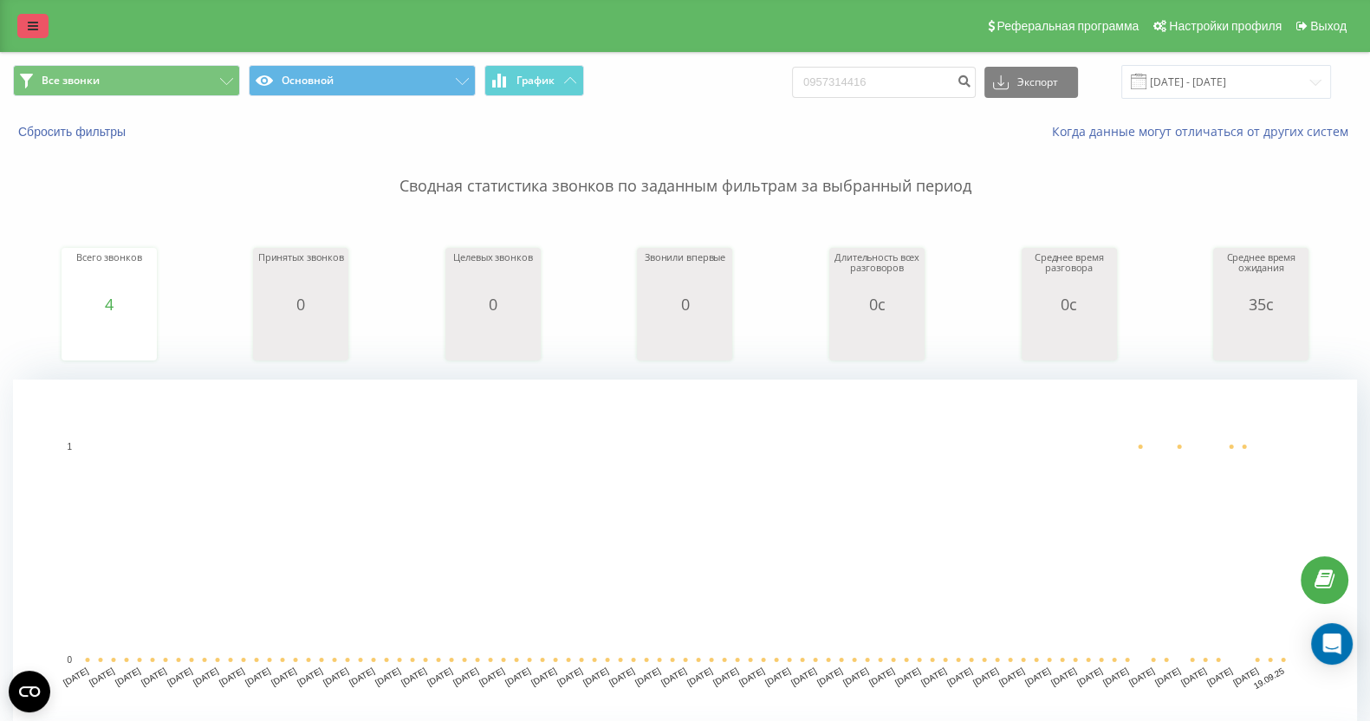
click at [30, 30] on icon at bounding box center [33, 26] width 10 height 12
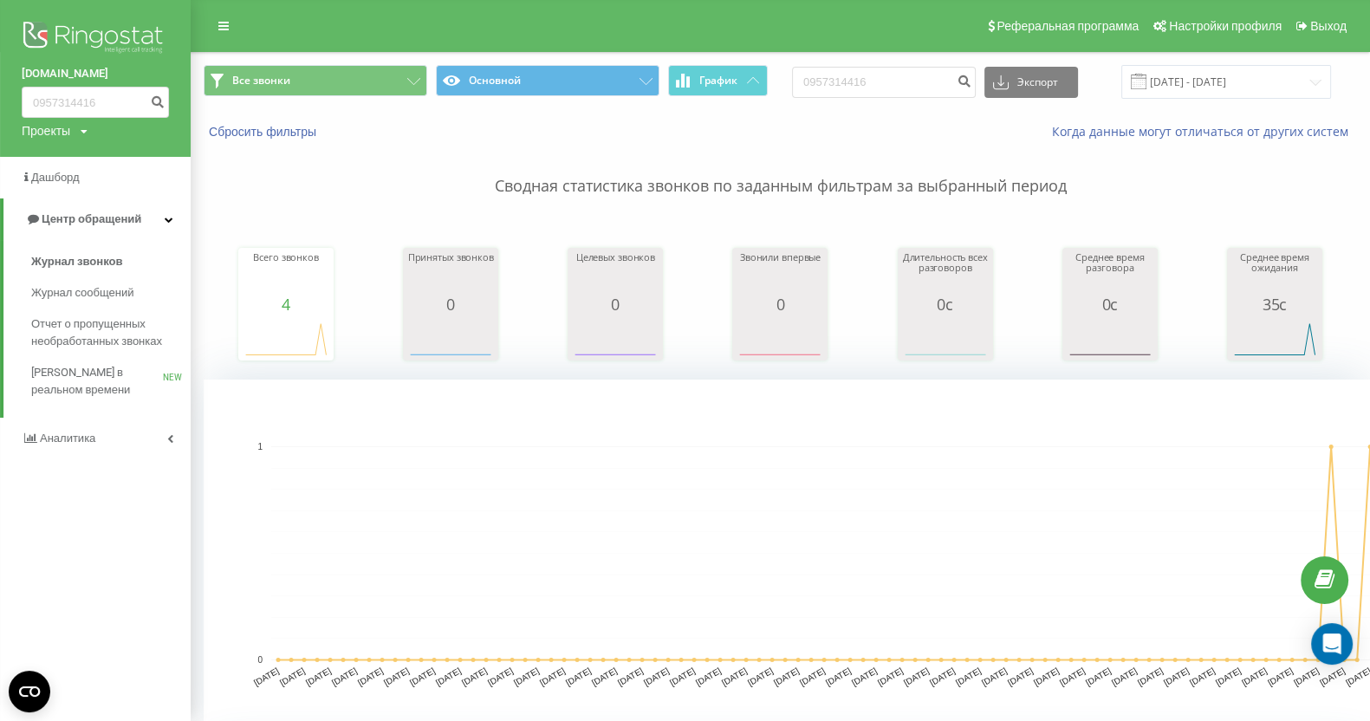
drag, startPoint x: 81, startPoint y: 32, endPoint x: 130, endPoint y: 29, distance: 48.7
click at [81, 32] on img at bounding box center [95, 38] width 147 height 43
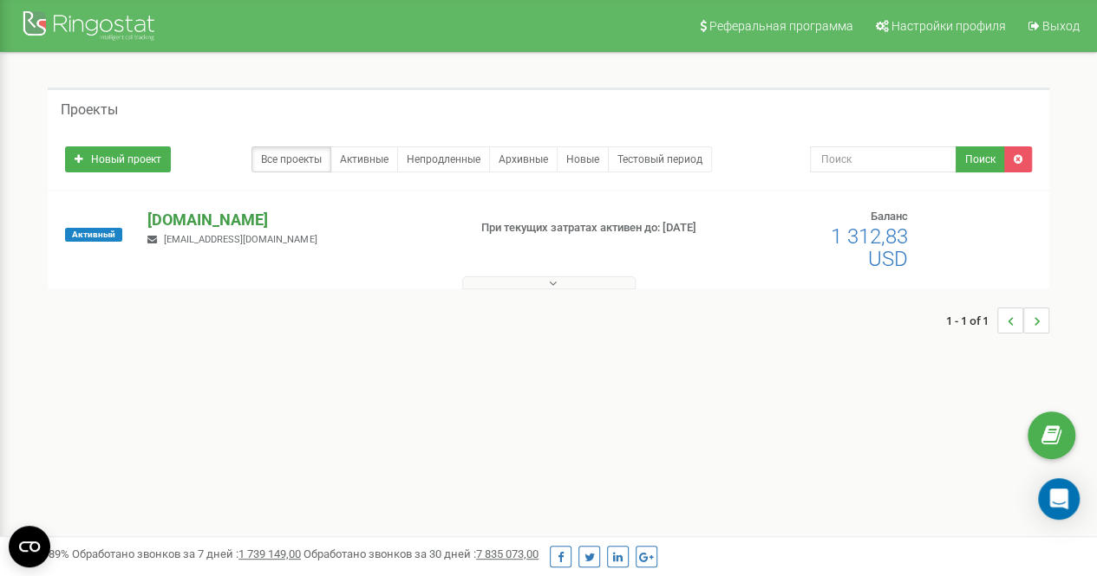
click at [172, 225] on p "[DOMAIN_NAME]" at bounding box center [299, 220] width 305 height 23
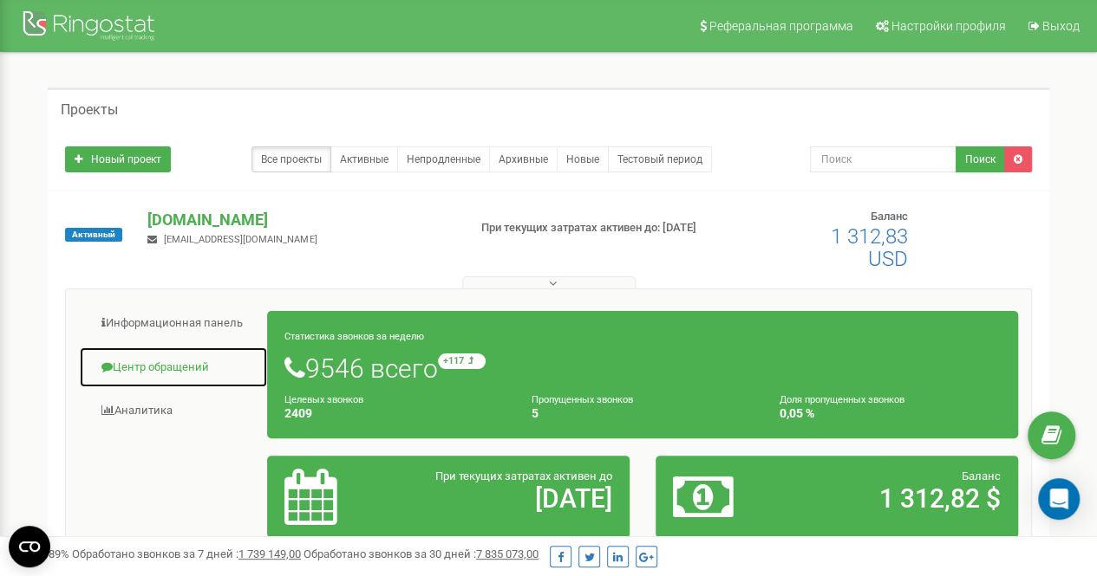
click at [196, 361] on link "Центр обращений" at bounding box center [173, 368] width 189 height 42
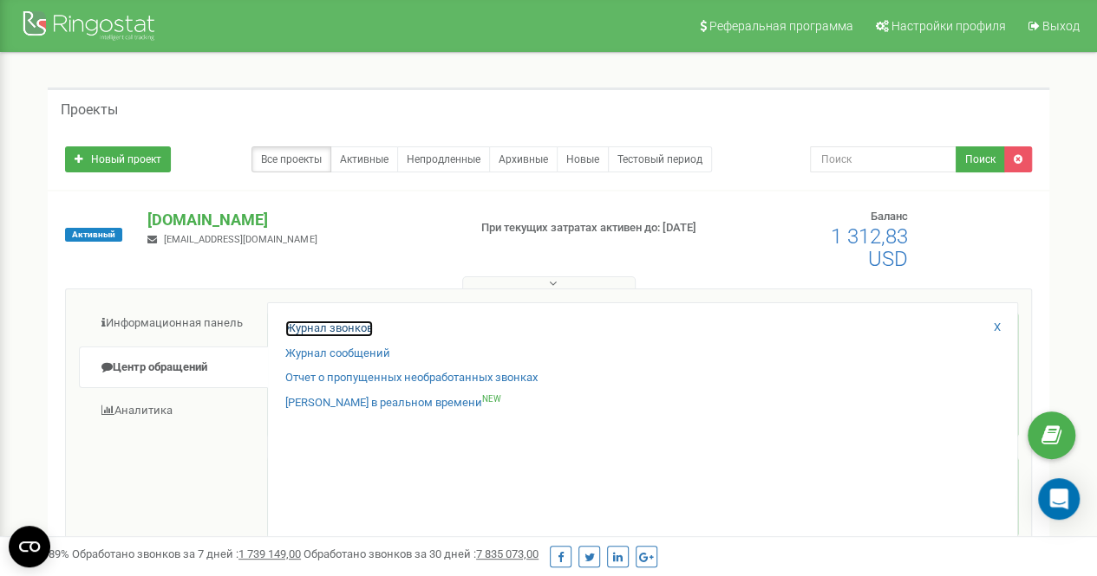
click at [310, 321] on link "Журнал звонков" at bounding box center [329, 329] width 88 height 16
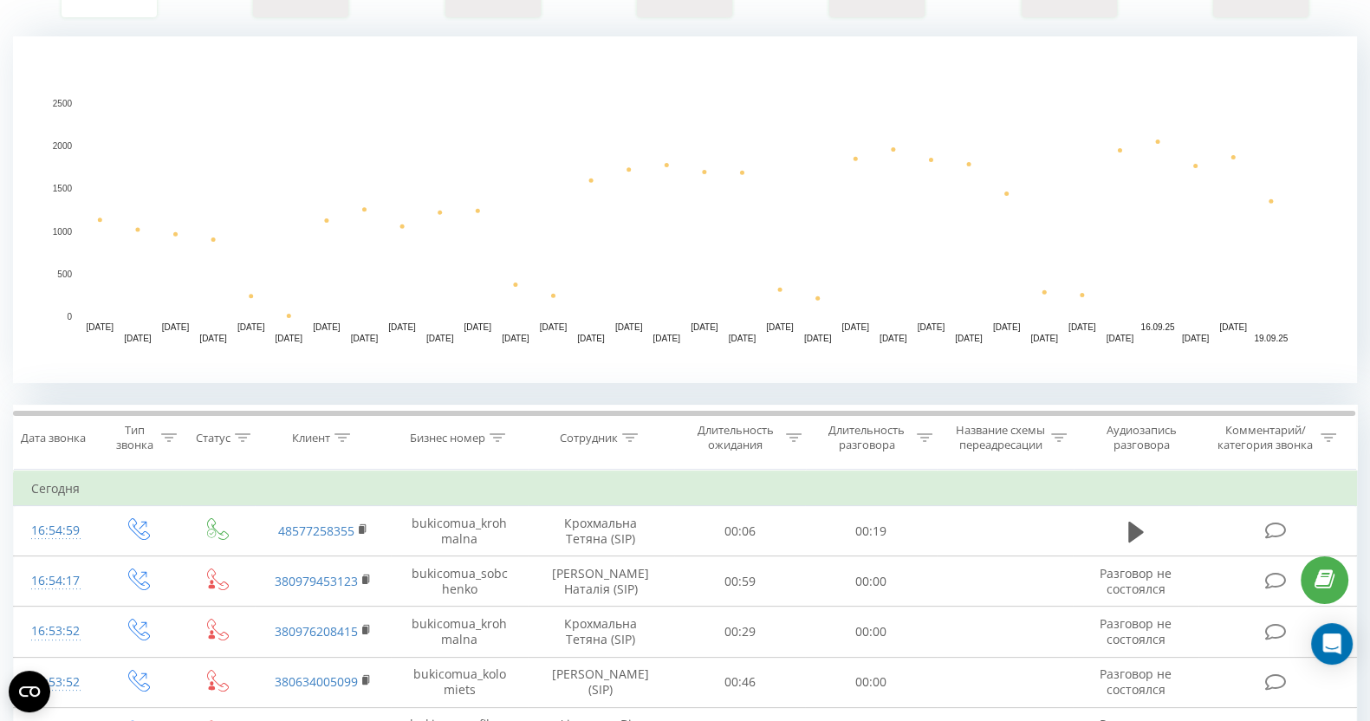
scroll to position [361, 0]
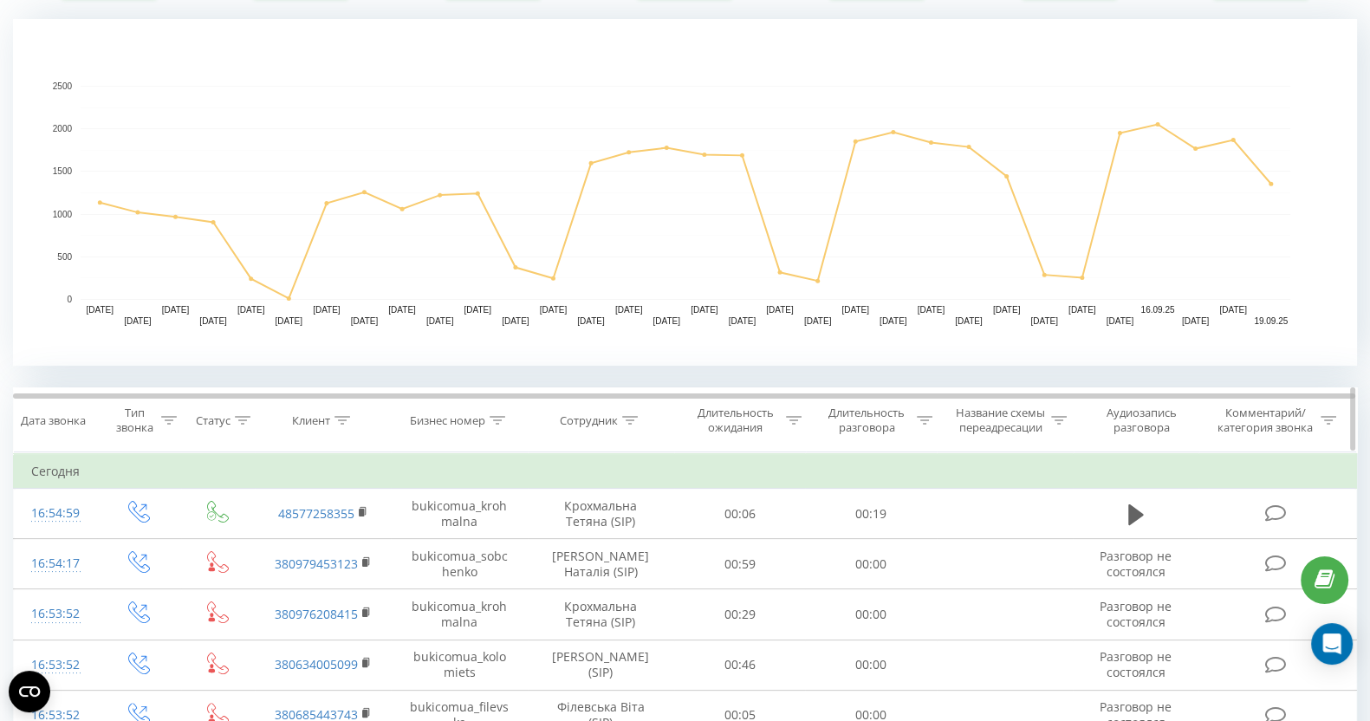
click at [629, 422] on icon at bounding box center [630, 420] width 16 height 9
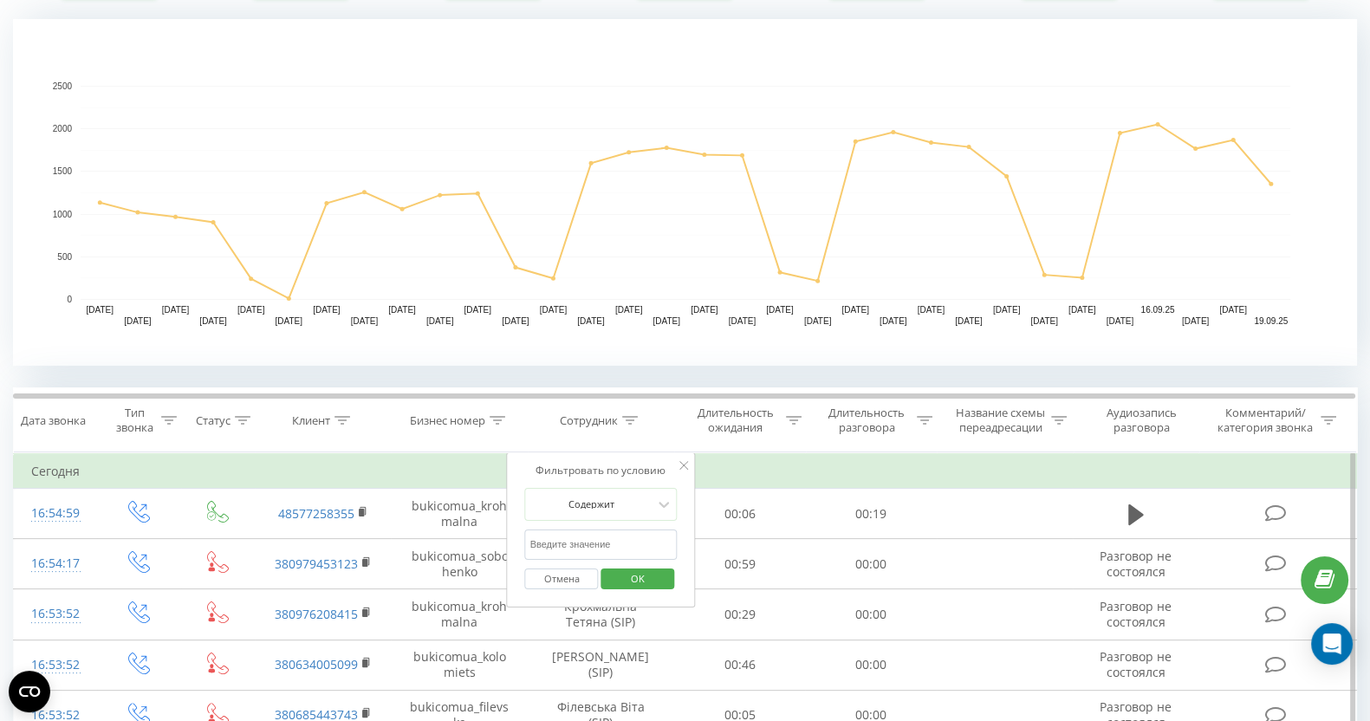
click at [646, 530] on input "text" at bounding box center [601, 545] width 153 height 30
type input "кос"
click at [629, 578] on span "OK" at bounding box center [638, 578] width 49 height 27
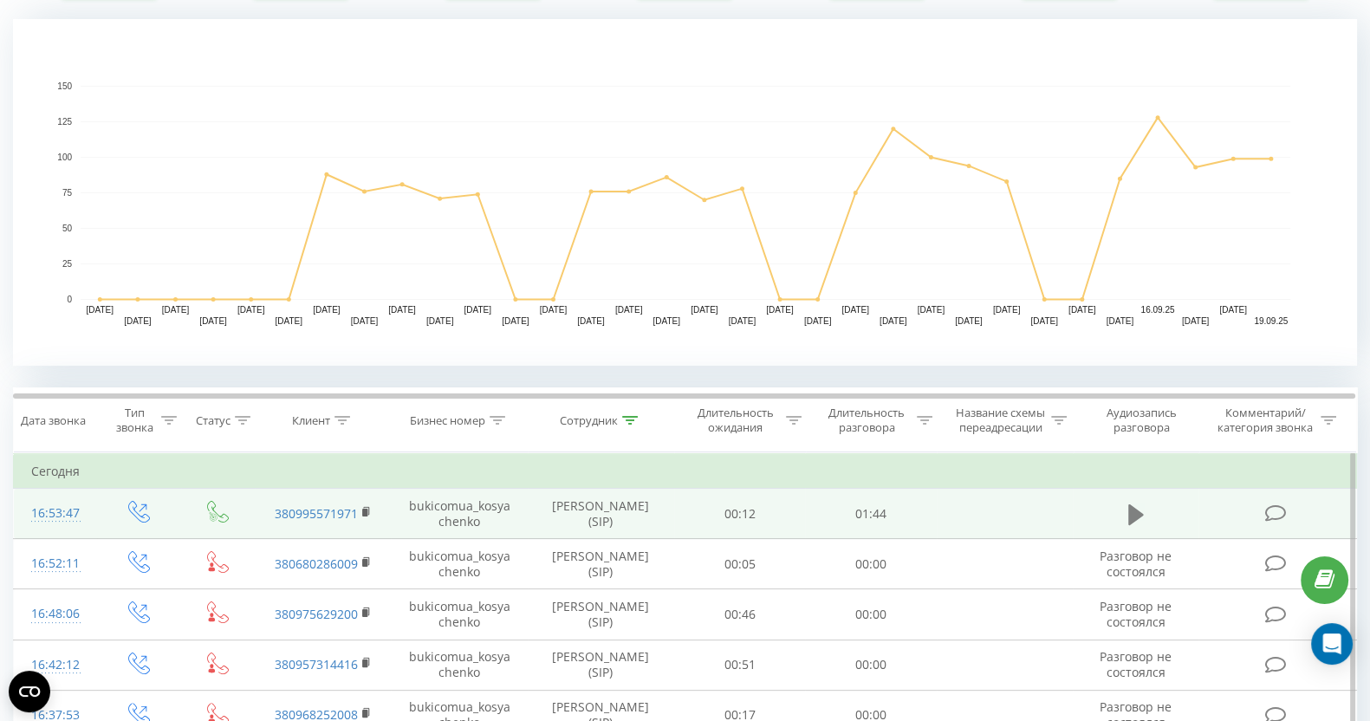
click at [1136, 505] on icon at bounding box center [1137, 515] width 16 height 24
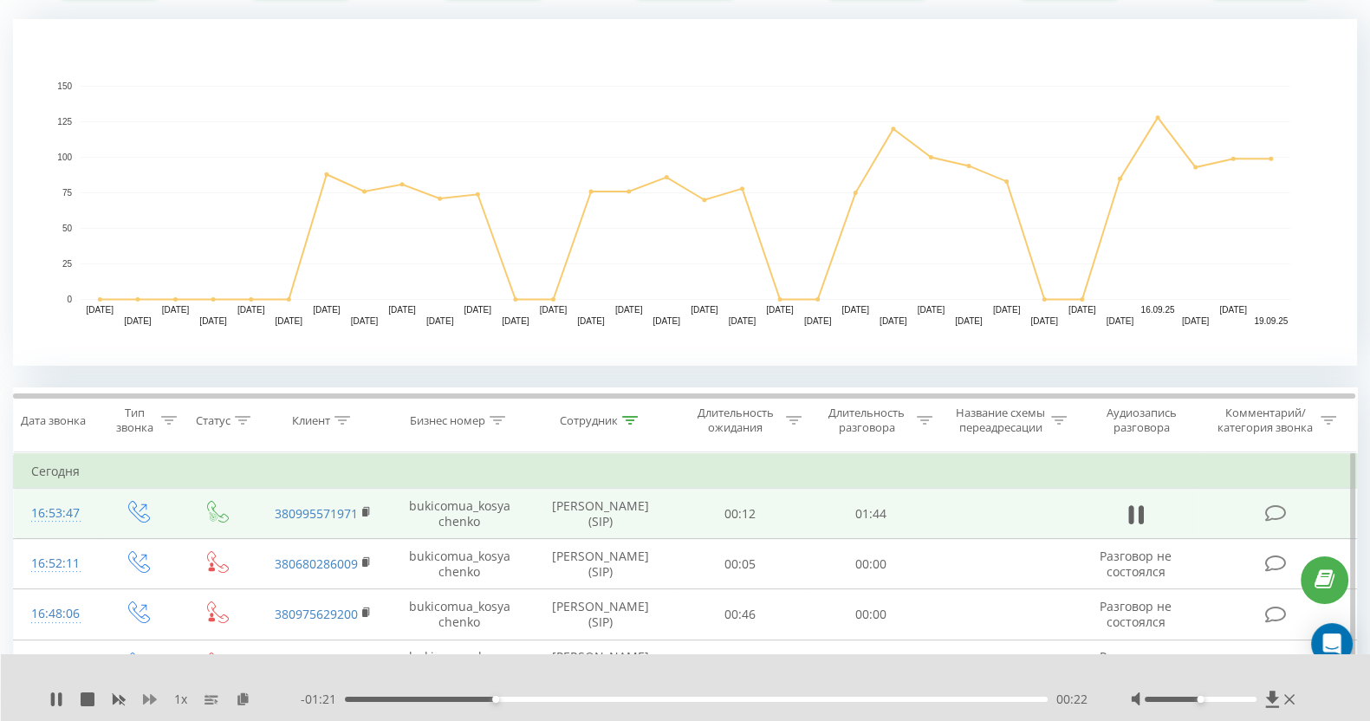
click at [155, 700] on icon at bounding box center [150, 699] width 14 height 10
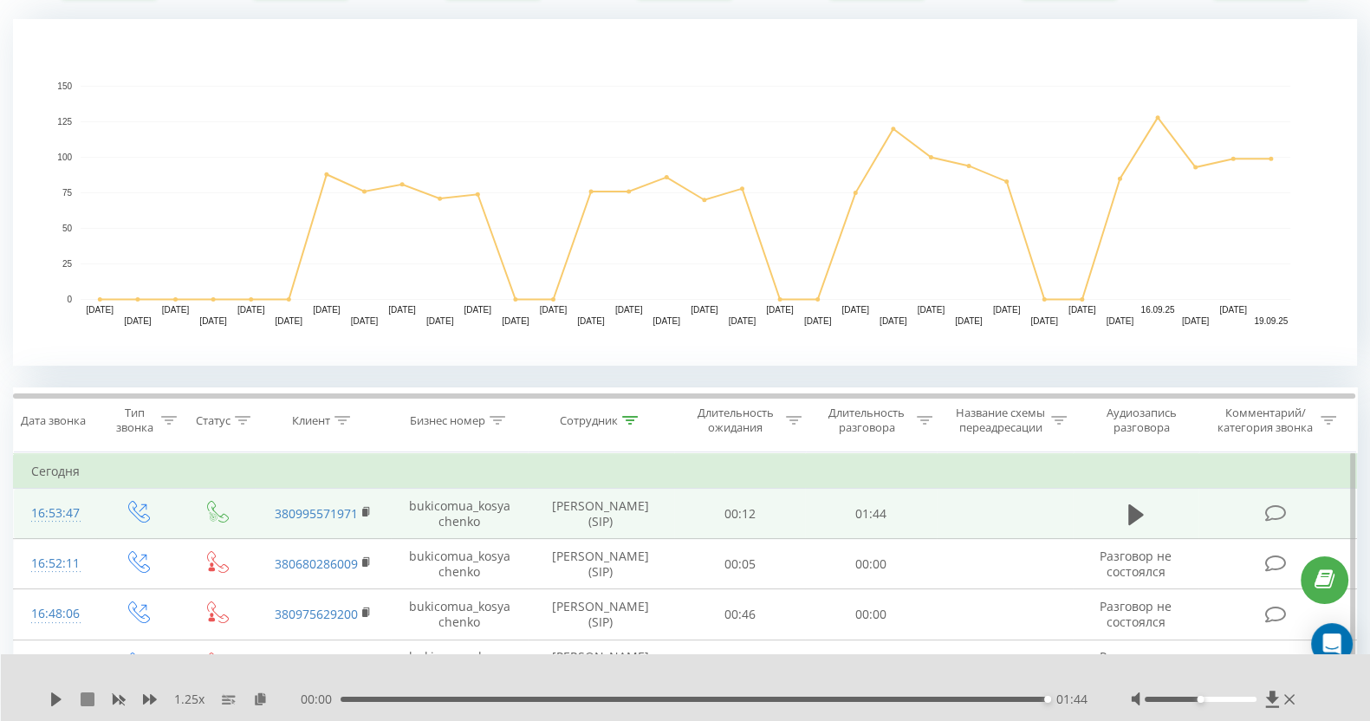
click at [88, 704] on icon at bounding box center [88, 700] width 14 height 14
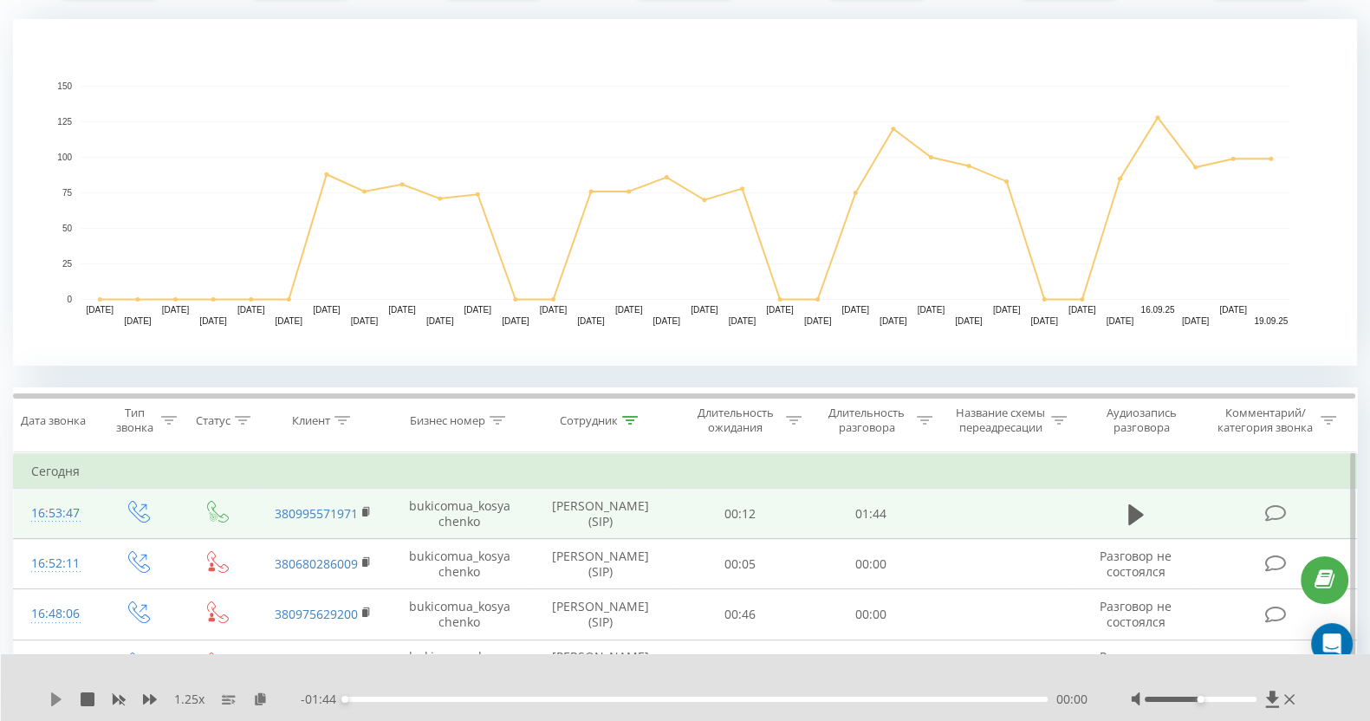
click at [53, 693] on icon at bounding box center [56, 700] width 14 height 14
click at [796, 700] on div "01:06" at bounding box center [696, 699] width 703 height 5
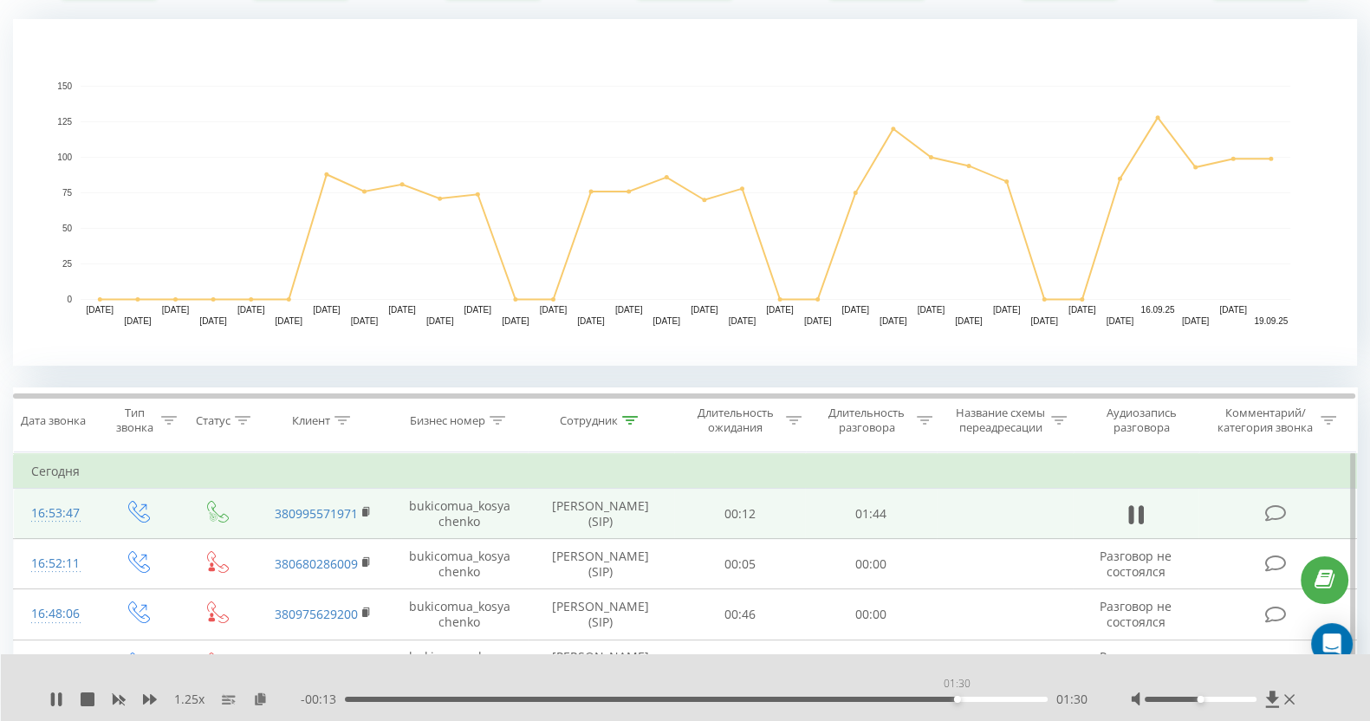
click at [957, 697] on div "01:30" at bounding box center [696, 699] width 703 height 5
click at [93, 691] on div "1.25 x" at bounding box center [174, 699] width 251 height 17
click at [92, 701] on icon at bounding box center [88, 700] width 14 height 14
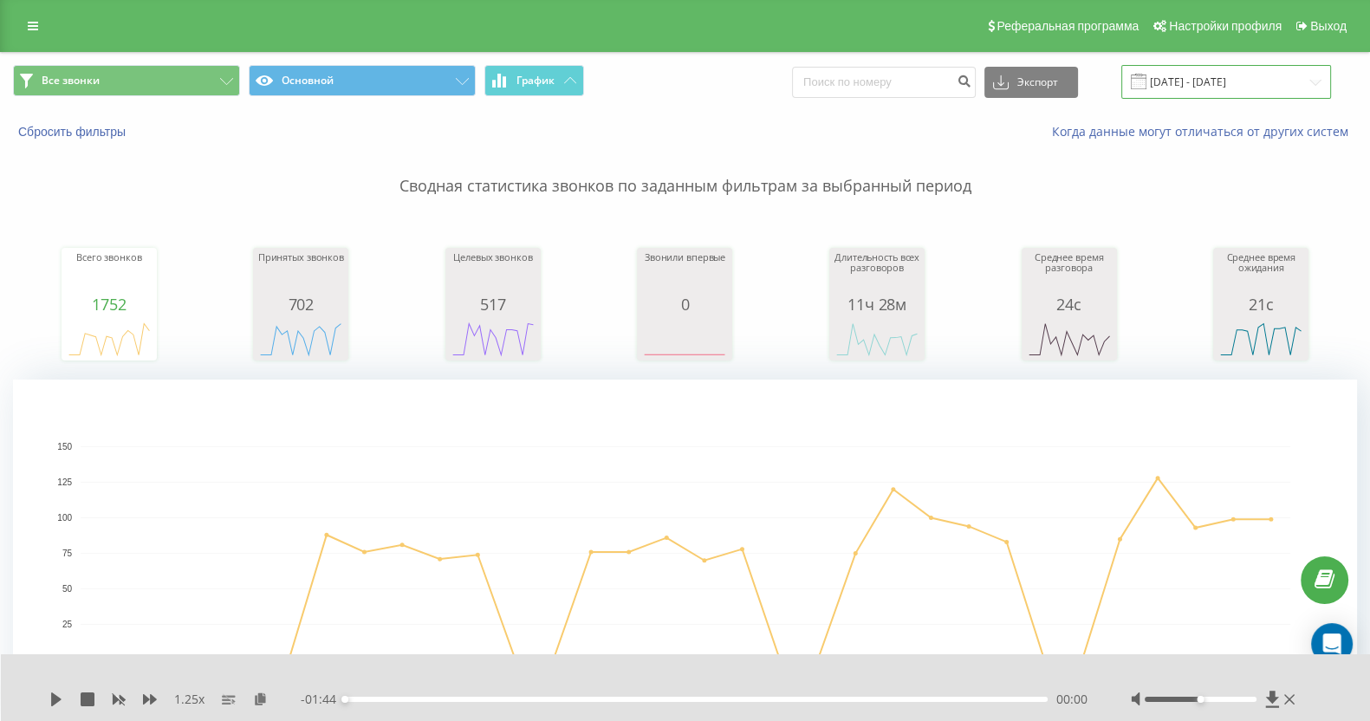
click at [1248, 88] on input "19.08.2025 - 19.09.2025" at bounding box center [1227, 82] width 210 height 34
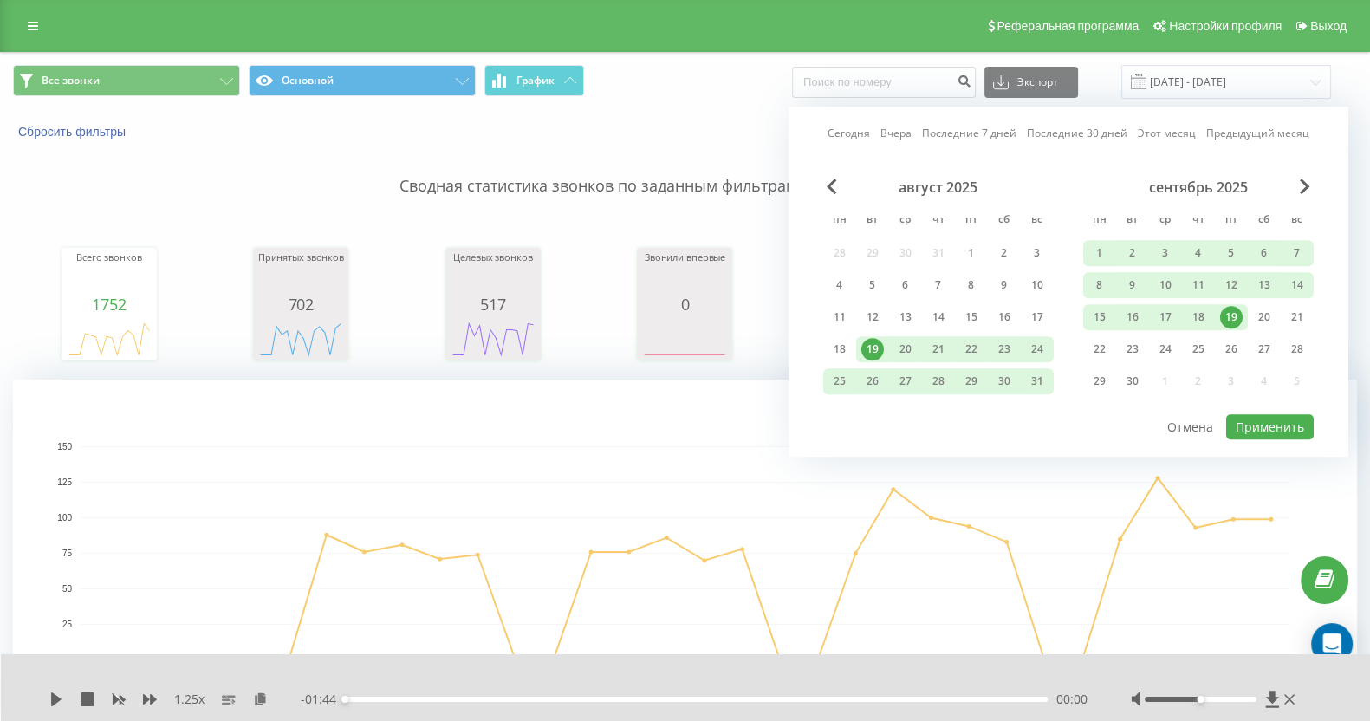
click at [854, 136] on link "Сегодня" at bounding box center [849, 134] width 42 height 16
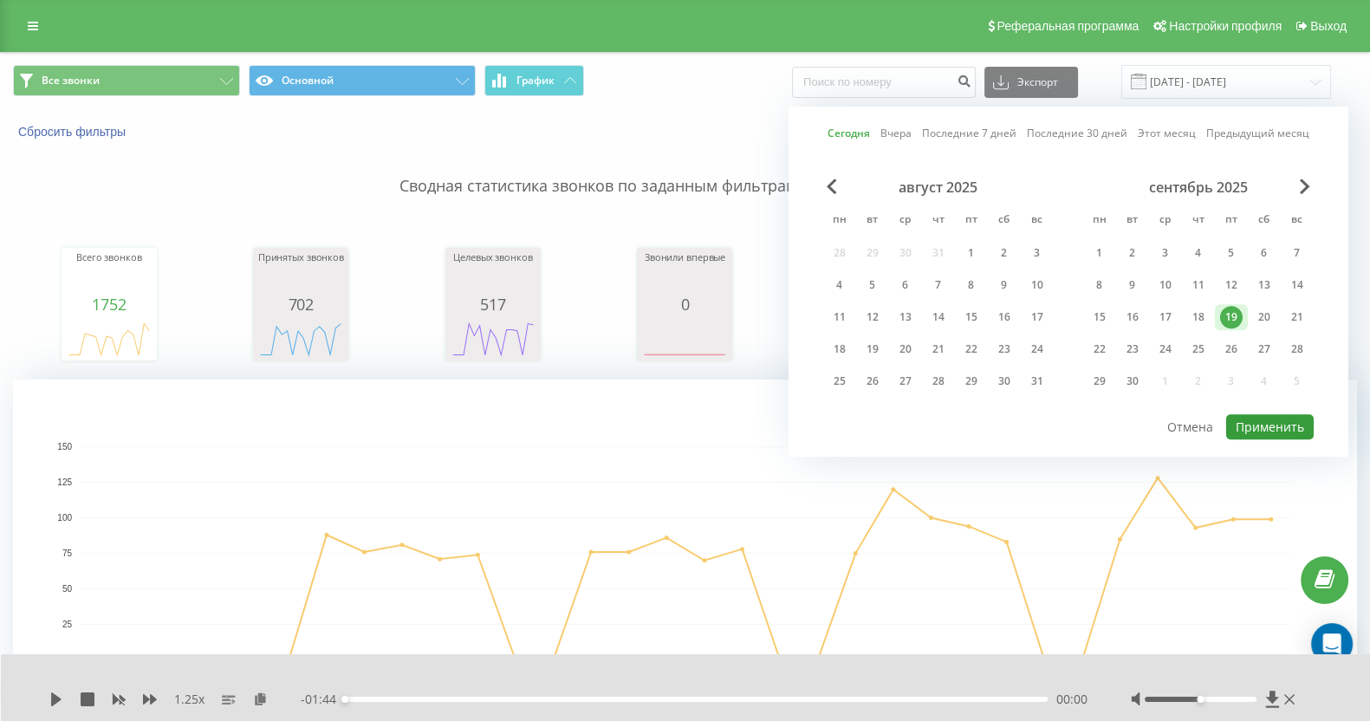
click at [1299, 428] on button "Применить" at bounding box center [1271, 426] width 88 height 25
type input "[DATE] - [DATE]"
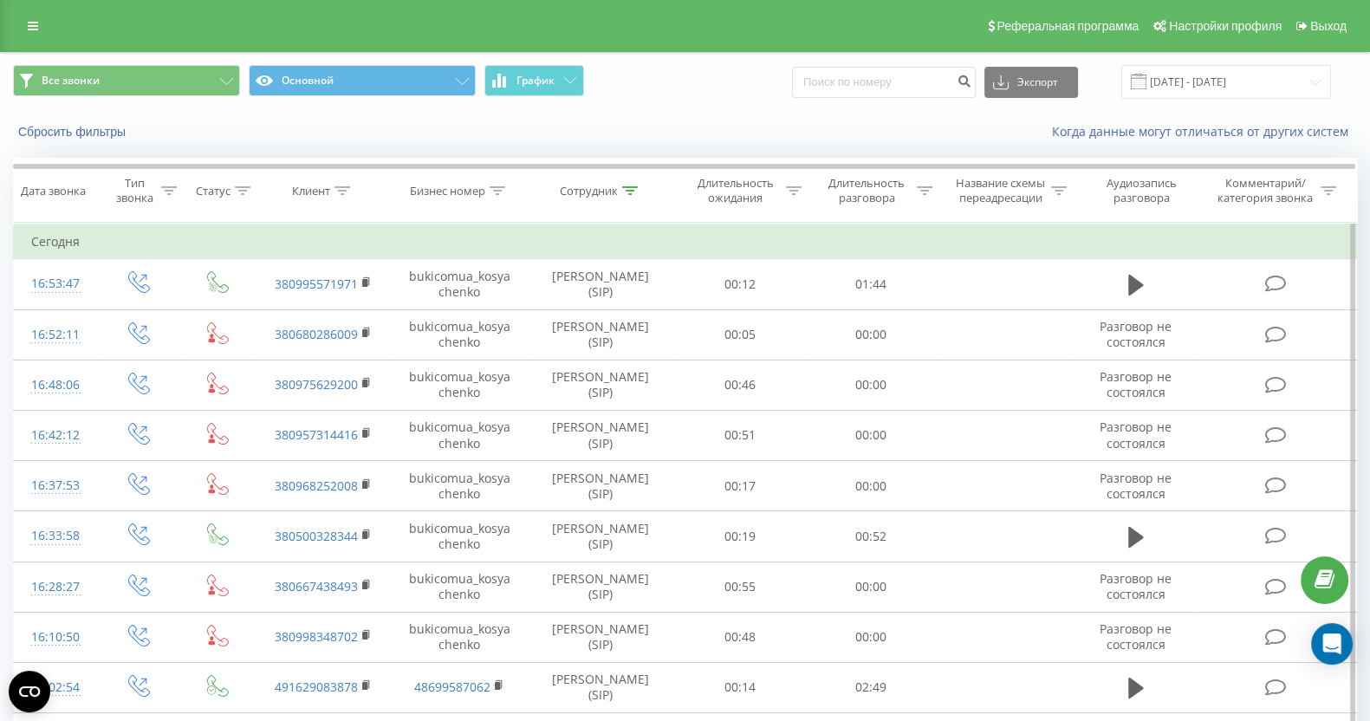
click at [1137, 277] on icon at bounding box center [1137, 285] width 16 height 24
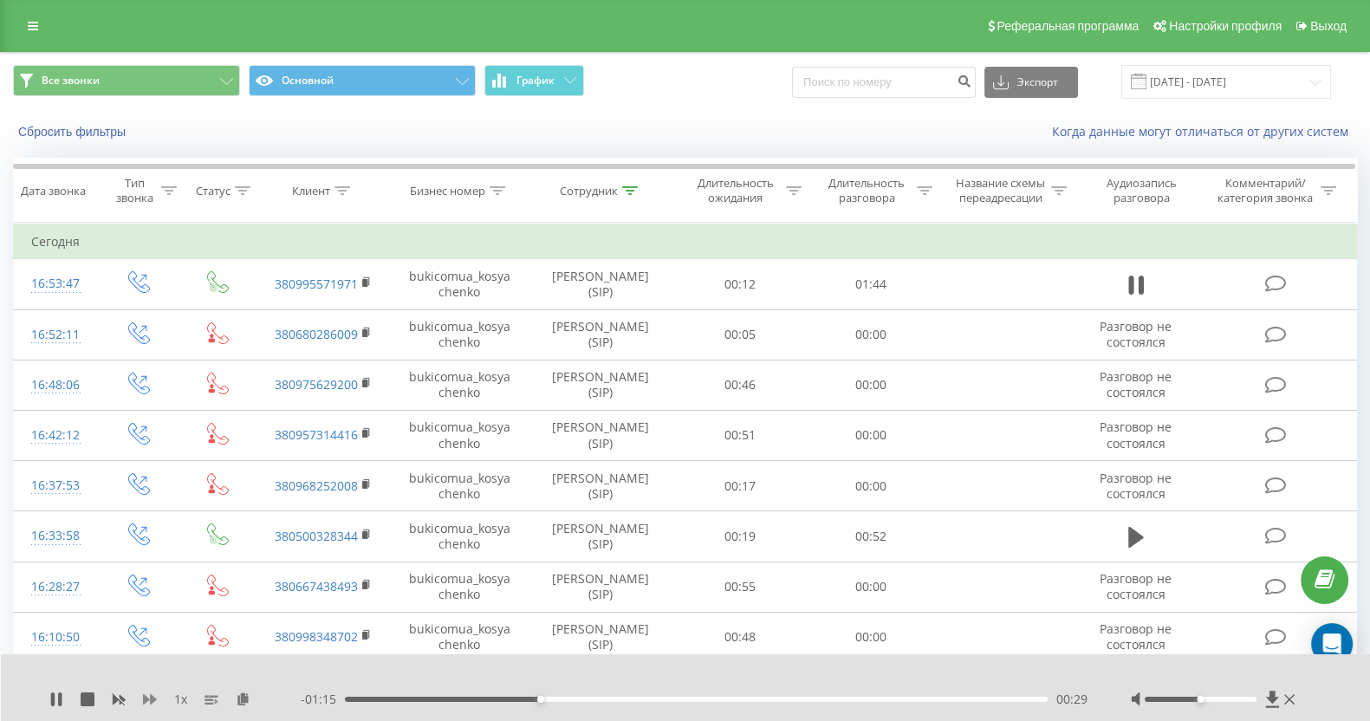
click at [150, 702] on icon at bounding box center [150, 699] width 14 height 10
click at [88, 688] on div "1.25 x - 00:30 01:14 01:14" at bounding box center [686, 687] width 1370 height 67
click at [88, 696] on icon at bounding box center [88, 700] width 14 height 14
